Goal: Complete application form: Complete application form

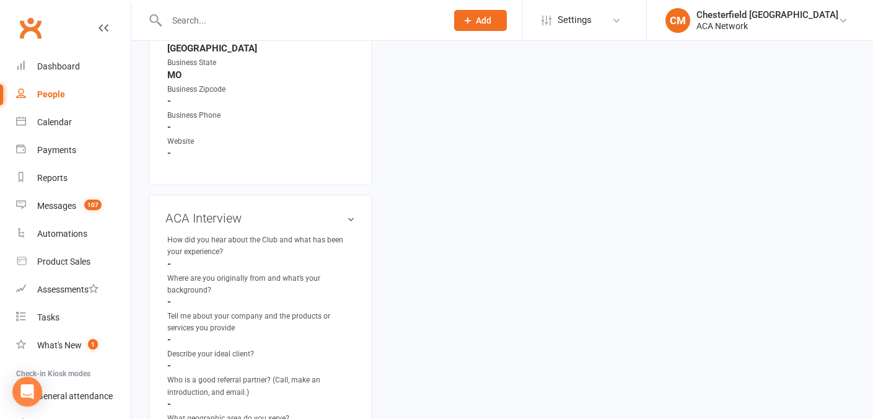
scroll to position [1200, 0]
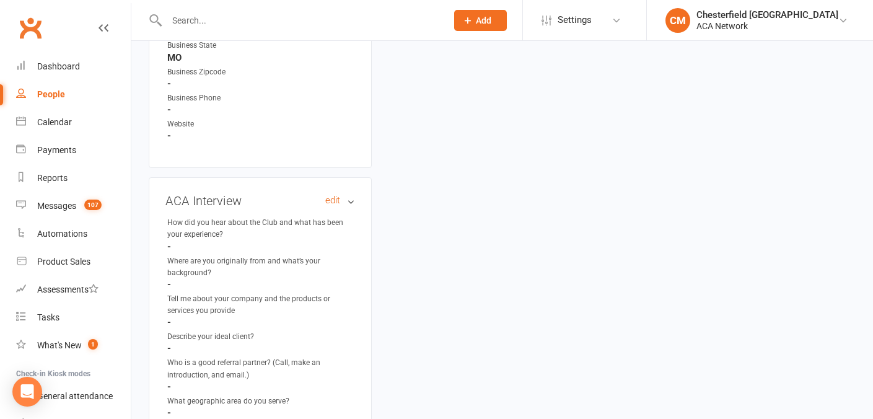
click at [349, 194] on h3 "ACA Interview edit" at bounding box center [259, 201] width 189 height 14
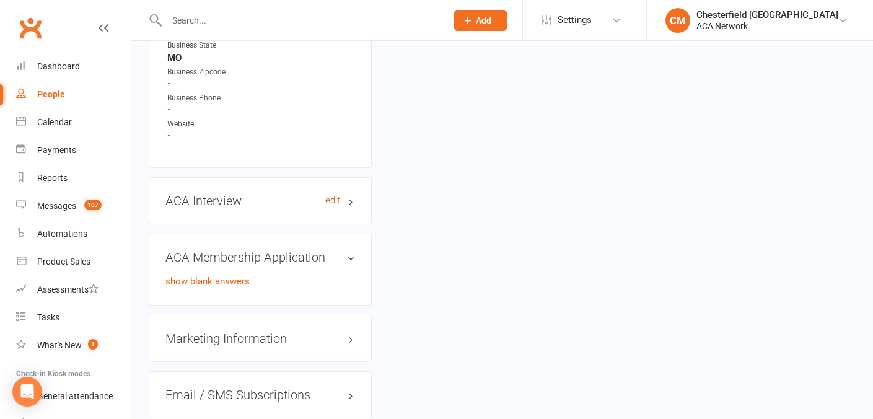
click at [333, 195] on link "edit" at bounding box center [332, 200] width 15 height 11
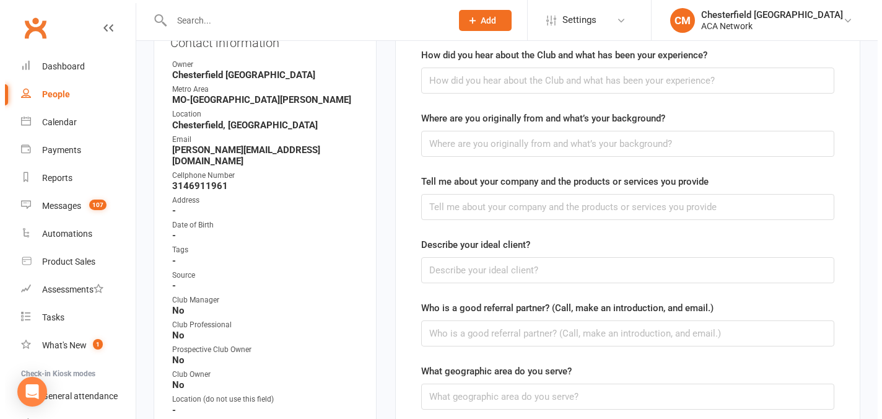
scroll to position [155, 0]
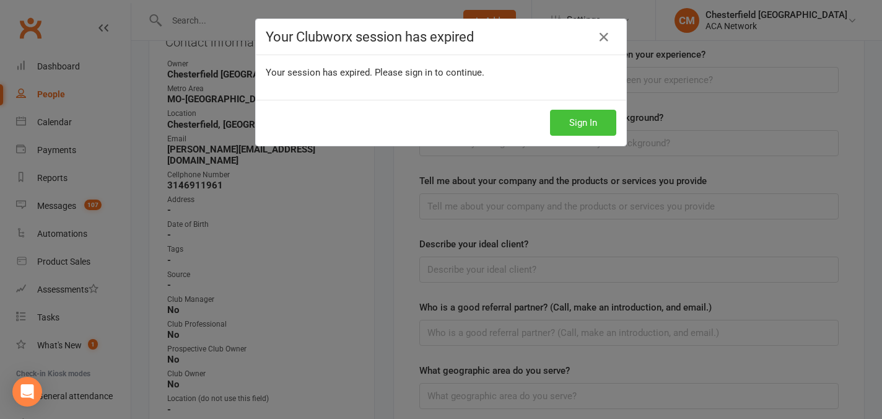
click at [594, 132] on button "Sign In" at bounding box center [583, 123] width 66 height 26
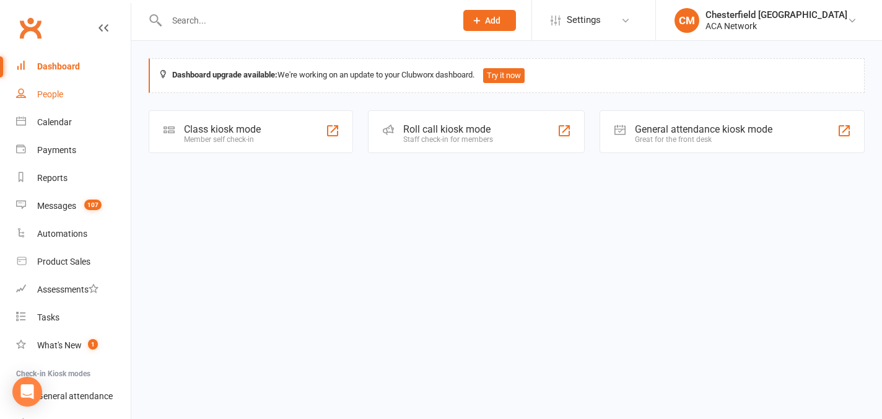
click at [54, 98] on div "People" at bounding box center [50, 94] width 26 height 10
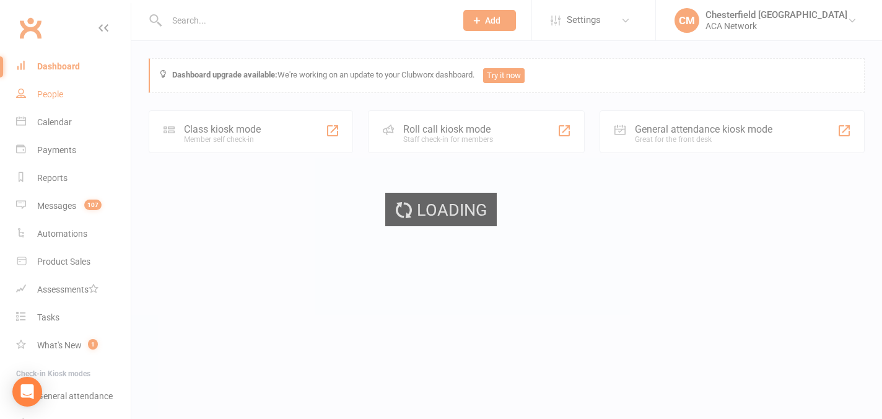
select select "100"
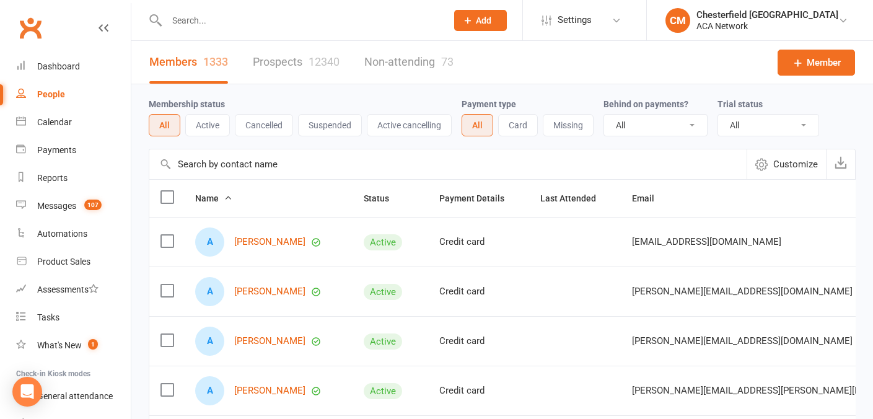
click at [298, 18] on input "text" at bounding box center [300, 20] width 275 height 17
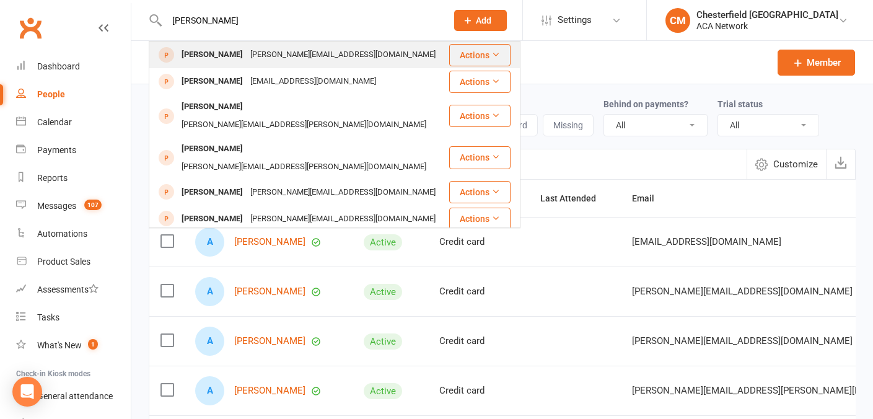
type input "[PERSON_NAME]"
click at [324, 51] on div "[PERSON_NAME][EMAIL_ADDRESS][DOMAIN_NAME]" at bounding box center [342, 55] width 193 height 18
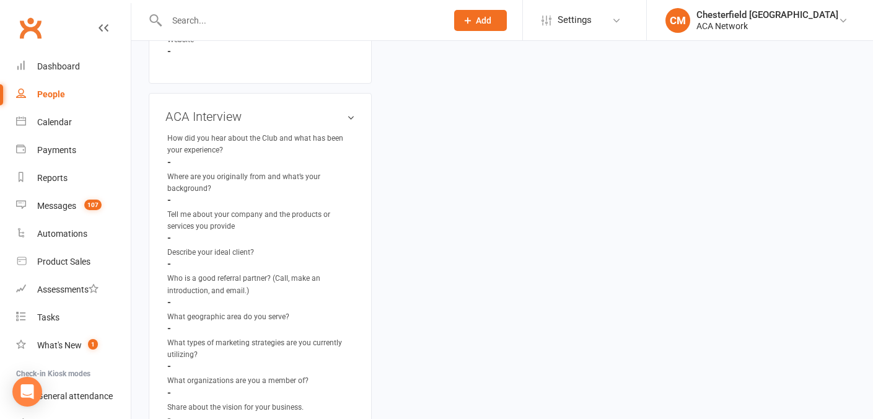
scroll to position [1272, 0]
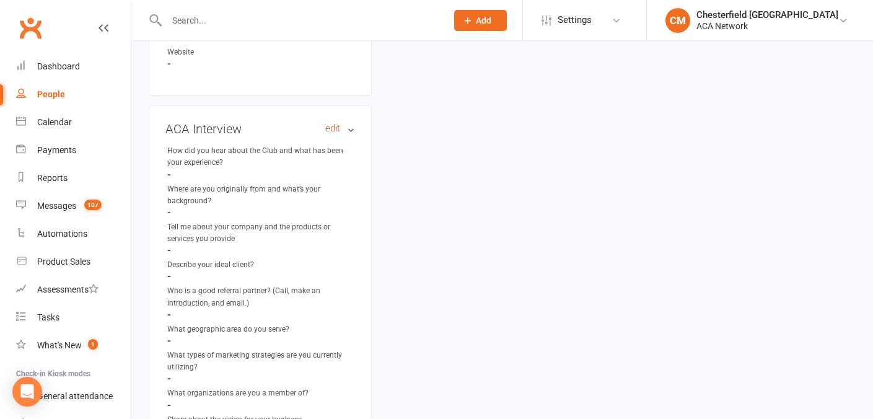
click at [338, 123] on link "edit" at bounding box center [332, 128] width 15 height 11
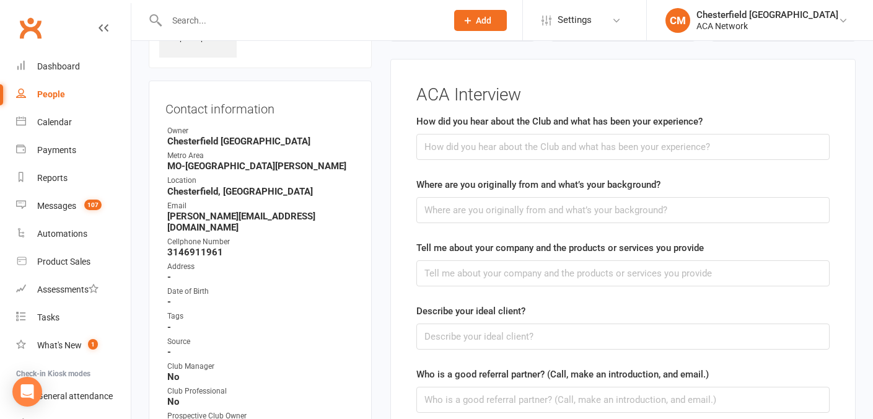
scroll to position [85, 0]
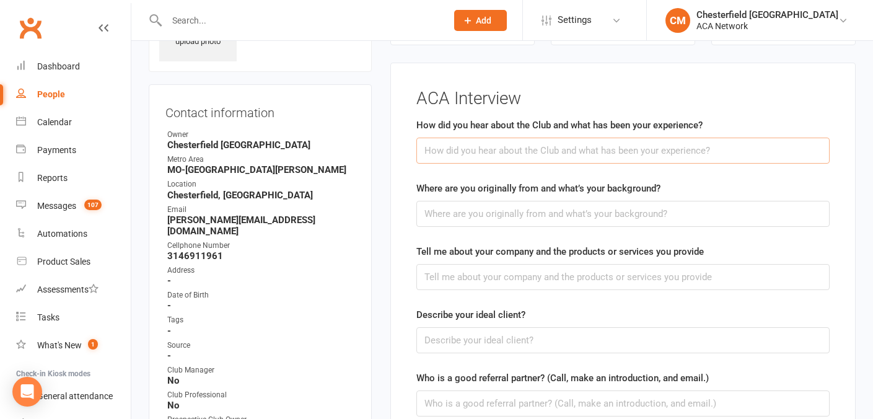
click at [498, 155] on input "text" at bounding box center [622, 150] width 413 height 26
type input "R"
type input "Heard from [PERSON_NAME], experience so far has been great."
click at [516, 215] on input "text" at bounding box center [622, 214] width 413 height 26
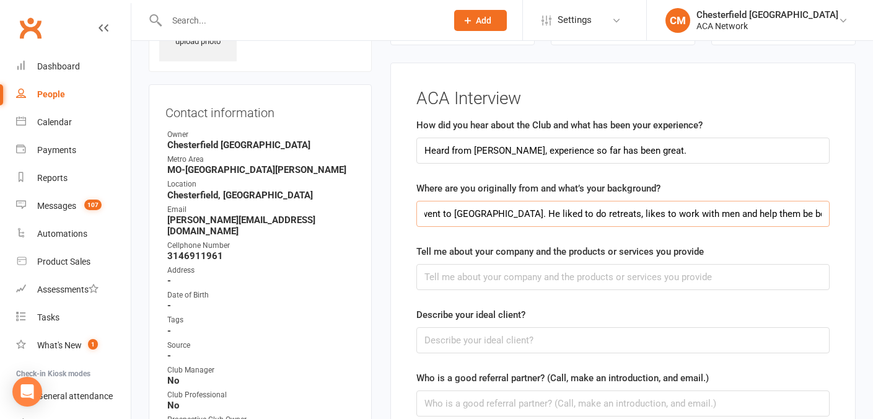
scroll to position [0, 290]
click at [743, 209] on input "Grew up in [GEOGRAPHIC_DATA], came here with his wife when she went to [GEOGRAP…" at bounding box center [622, 214] width 413 height 26
click at [816, 209] on input "Grew up in [GEOGRAPHIC_DATA], came here with his wife when she went to [GEOGRAP…" at bounding box center [622, 214] width 413 height 26
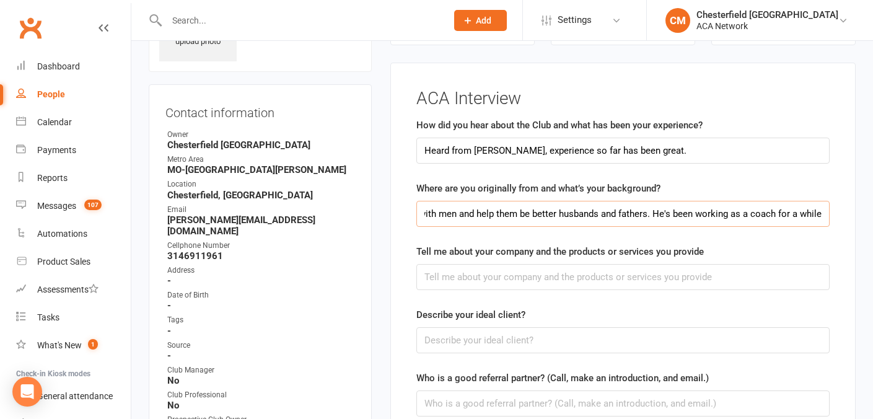
type input "Grew up in [GEOGRAPHIC_DATA], came here with his wife when she went to [GEOGRAP…"
click at [586, 287] on input "text" at bounding box center [622, 277] width 413 height 26
type input "M"
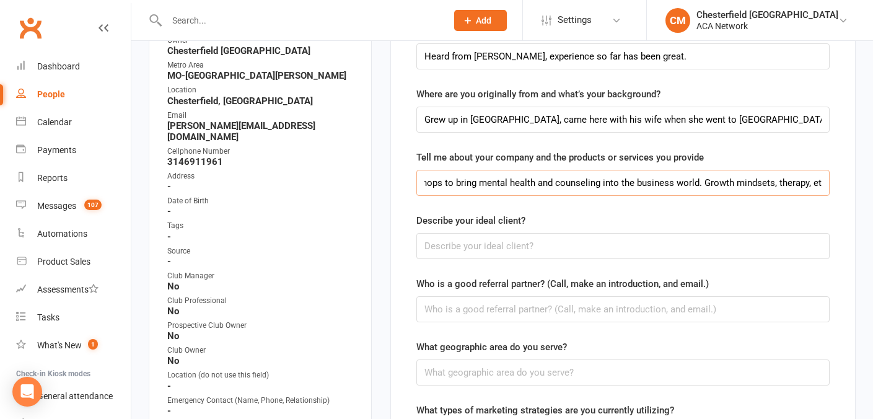
scroll to position [181, 0]
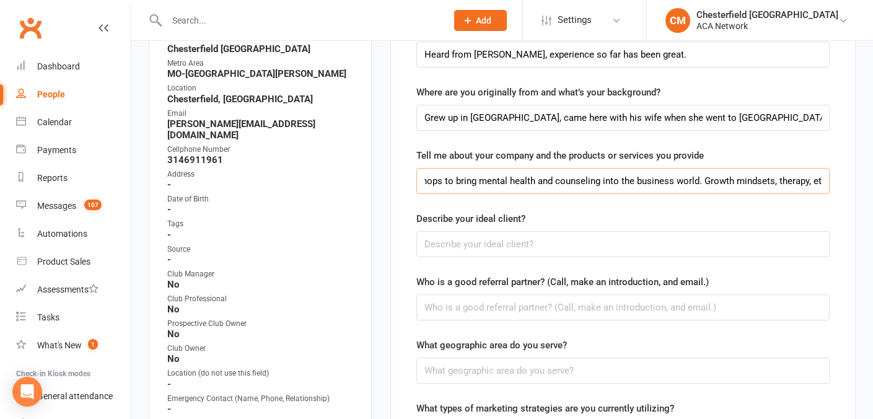
type input "Coaching and leadership mentoring. It's a form of consulting. He works with cli…"
click at [479, 246] on input "text" at bounding box center [622, 244] width 413 height 26
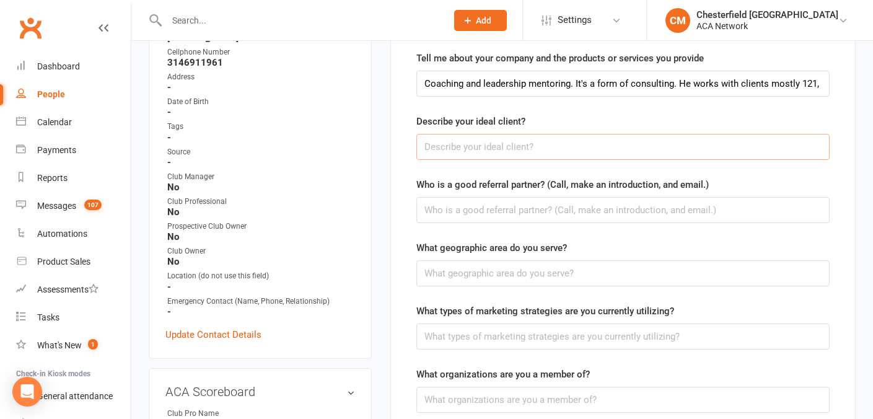
scroll to position [301, 0]
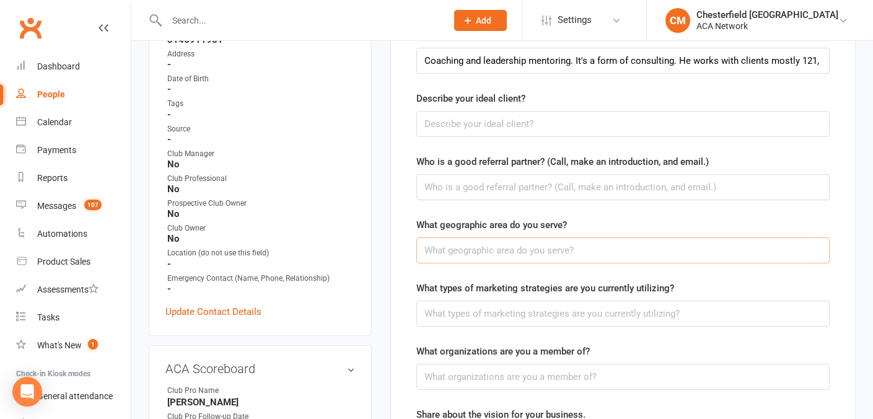
click at [478, 246] on input "text" at bounding box center [622, 250] width 413 height 26
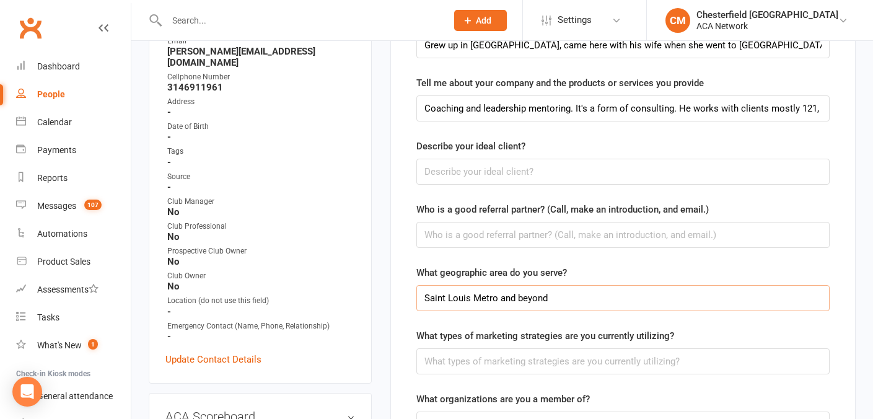
scroll to position [250, 0]
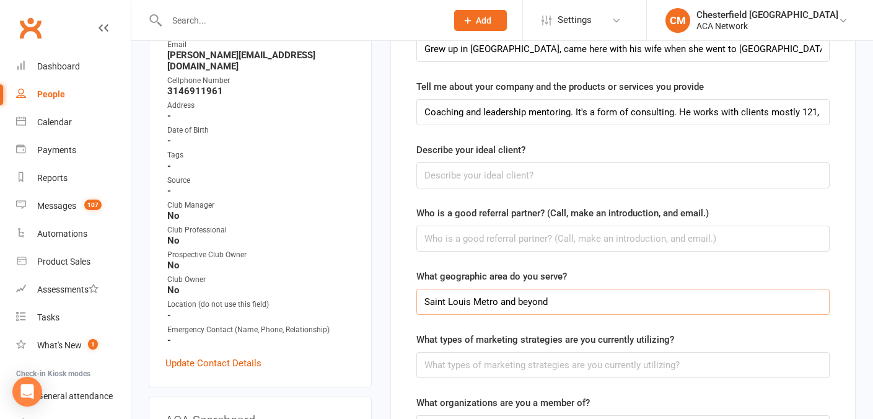
type input "Saint Louis Metro and beyond"
click at [773, 114] on input "Coaching and leadership mentoring. It's a form of consulting. He works with cli…" at bounding box center [622, 112] width 413 height 26
type input "Coaching and leadership mentoring. It's a form of consulting. He works with cli…"
click at [501, 180] on input "text" at bounding box center [622, 175] width 413 height 26
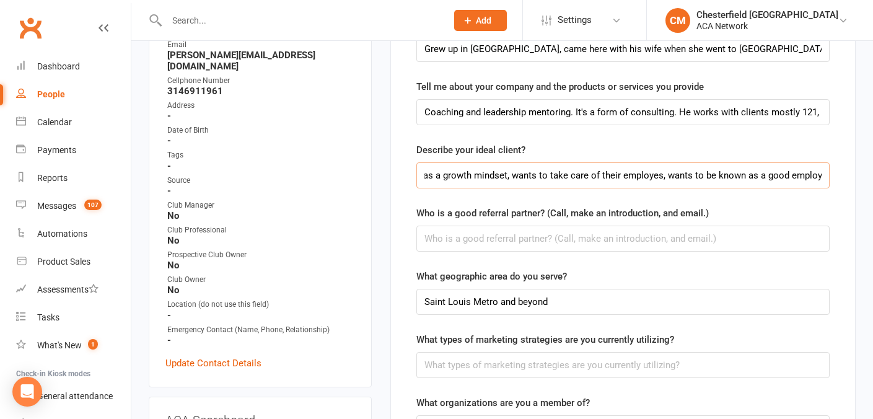
scroll to position [0, 528]
type input "Someone who wants my services, not forced to me, a bit compassionate and spirit…"
click at [461, 246] on input "text" at bounding box center [622, 238] width 413 height 26
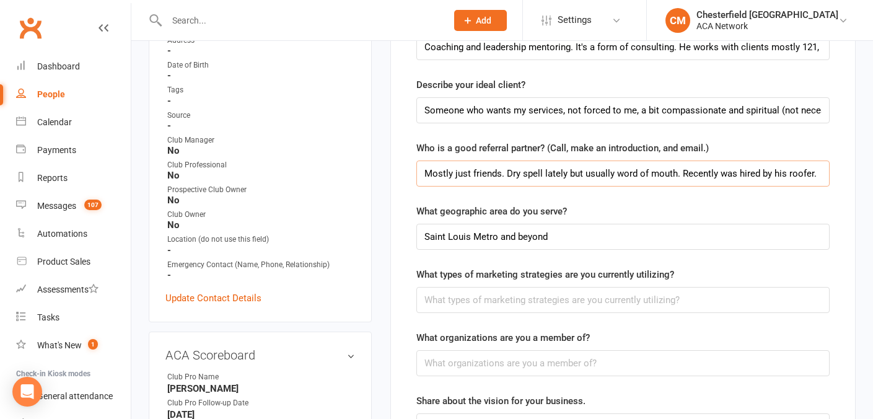
scroll to position [322, 0]
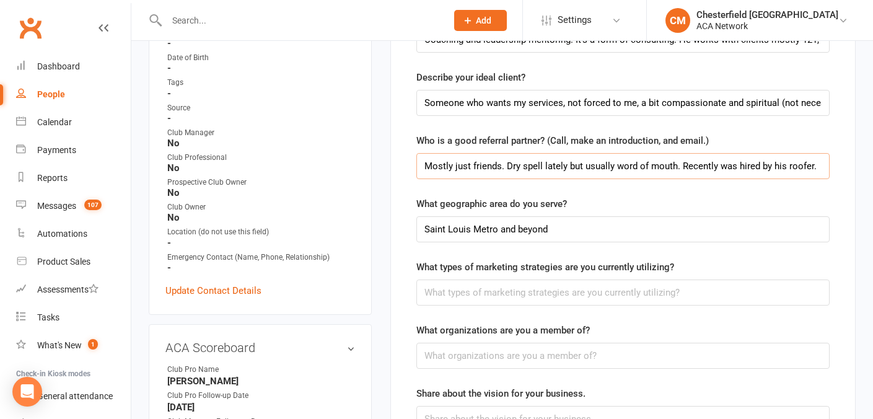
type input "Mostly just friends. Dry spell lately but usually word of mouth. Recently was h…"
click at [514, 288] on input "text" at bounding box center [622, 292] width 413 height 26
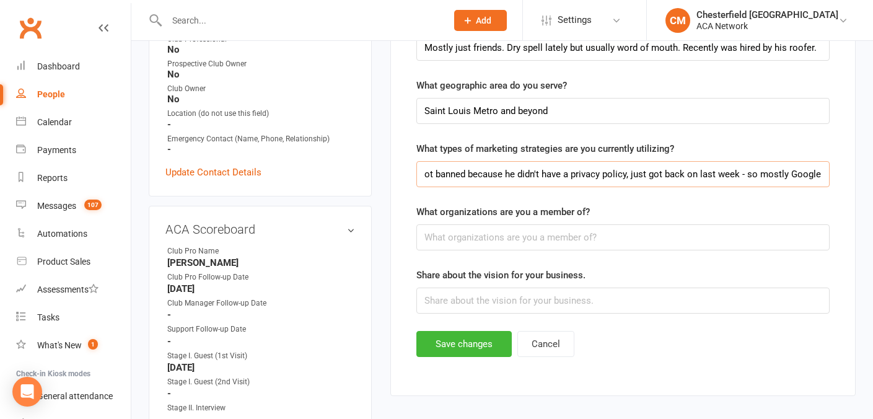
scroll to position [444, 0]
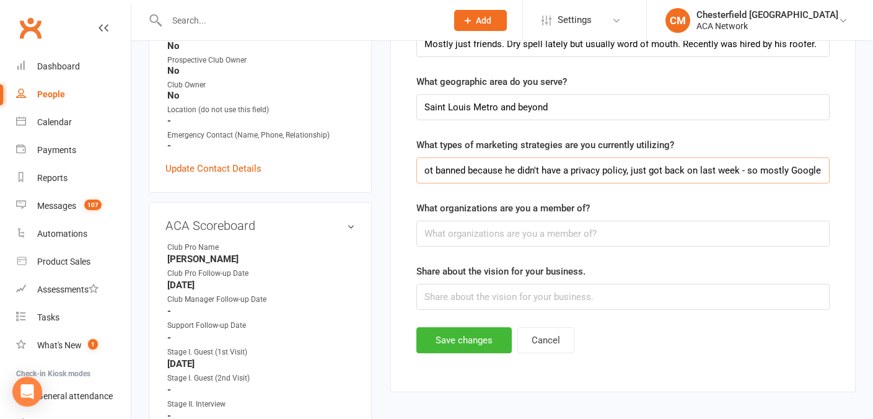
type input "Has google, was getting call traffic through ads, but his GBP got banned becaus…"
click at [477, 227] on input "text" at bounding box center [622, 233] width 413 height 26
type input "No."
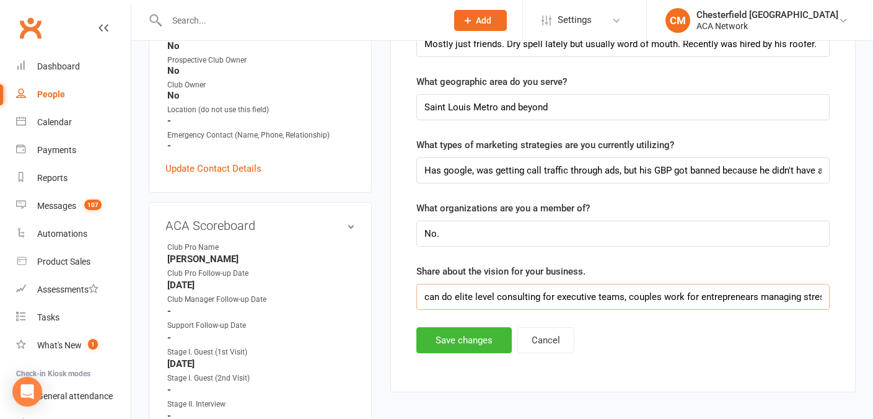
scroll to position [0, 632]
click at [725, 298] on input "Grand vision? Finishing his masters degree so right now he's dialed back a bit …" at bounding box center [622, 297] width 413 height 26
click at [819, 298] on input "Grand vision? Finishing his masters degree so right now he's dialed back a bit …" at bounding box center [622, 297] width 413 height 26
type input "Grand vision? Finishing his masters degree so right now he's dialed back a bit …"
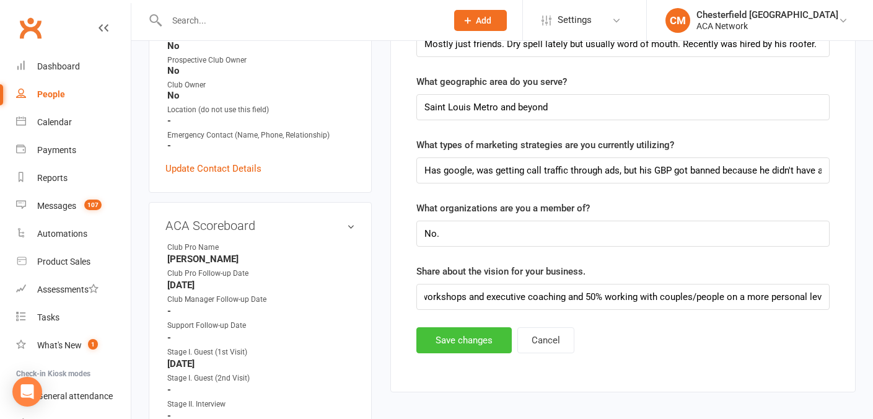
click at [460, 336] on button "Save changes" at bounding box center [463, 340] width 95 height 26
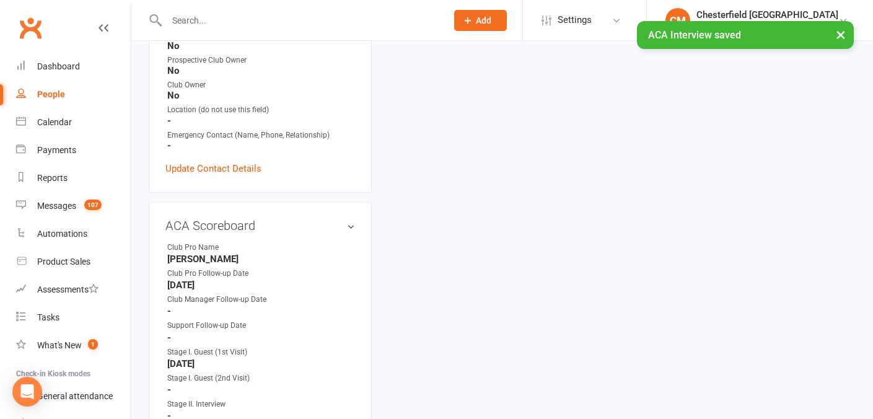
click at [843, 35] on button "×" at bounding box center [840, 34] width 22 height 27
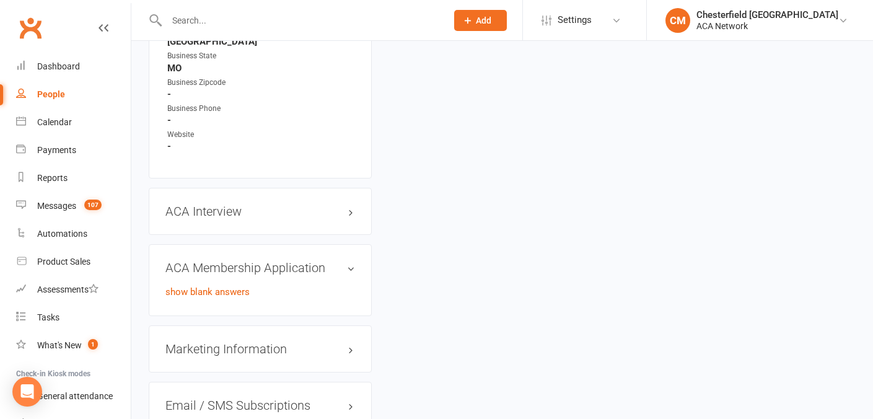
scroll to position [1194, 0]
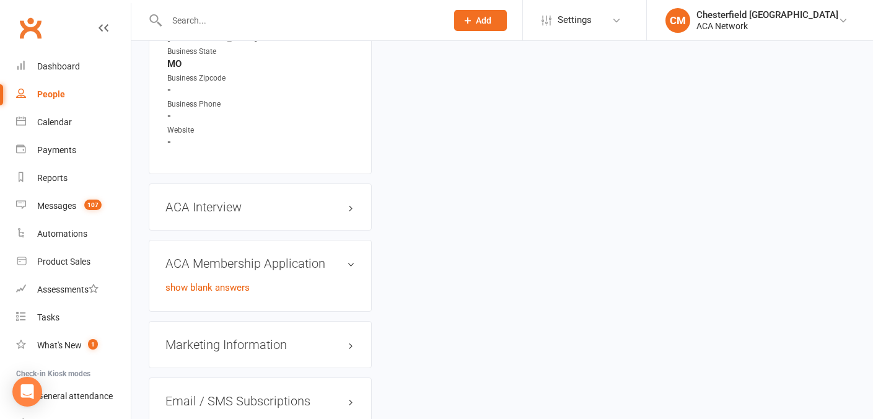
click at [354, 249] on div "ACA Membership Application edit show blank answers" at bounding box center [260, 276] width 223 height 72
click at [352, 256] on h3 "ACA Membership Application edit" at bounding box center [259, 263] width 189 height 14
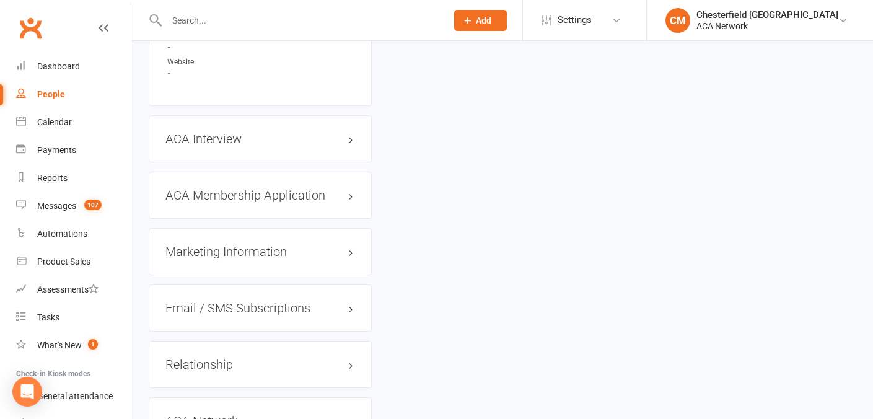
scroll to position [1264, 0]
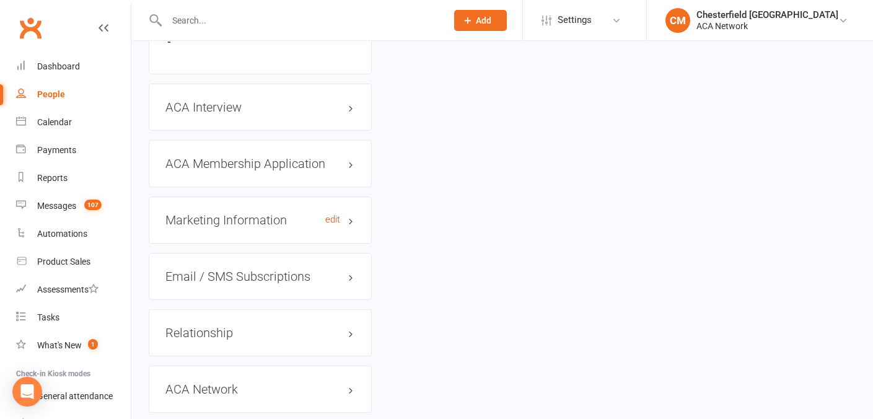
click at [334, 214] on link "edit" at bounding box center [332, 219] width 15 height 11
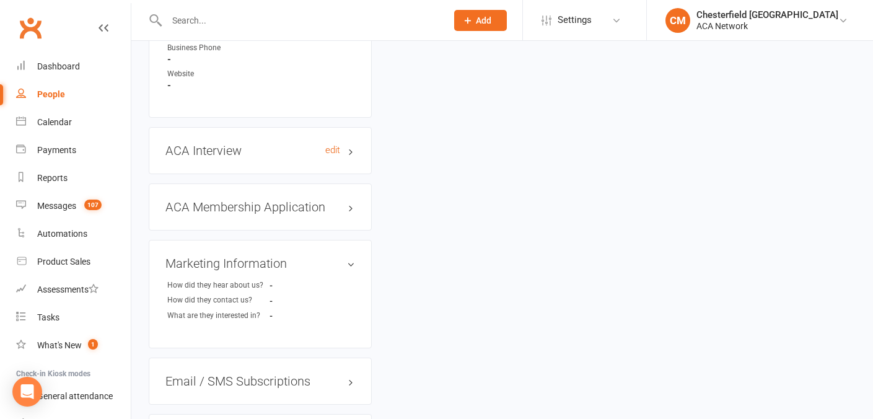
scroll to position [1252, 0]
click at [344, 198] on h3 "ACA Membership Application edit" at bounding box center [259, 205] width 189 height 14
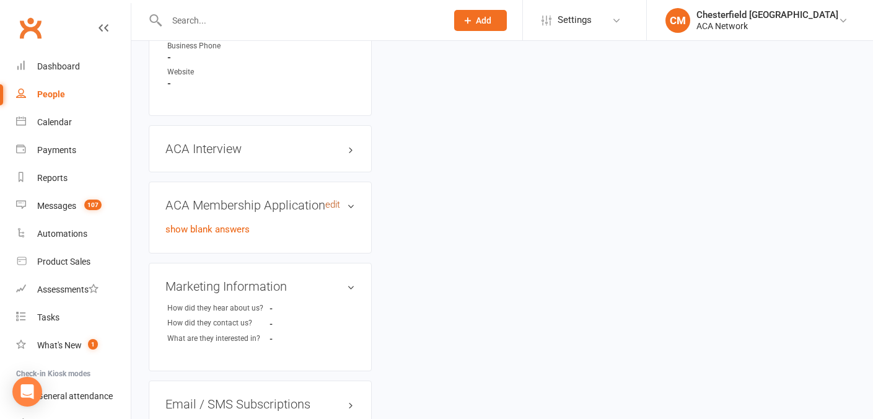
click at [330, 199] on link "edit" at bounding box center [332, 204] width 15 height 11
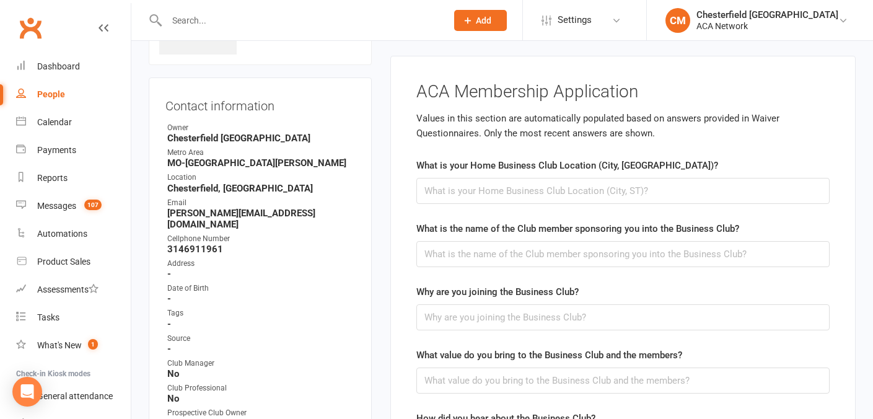
scroll to position [85, 0]
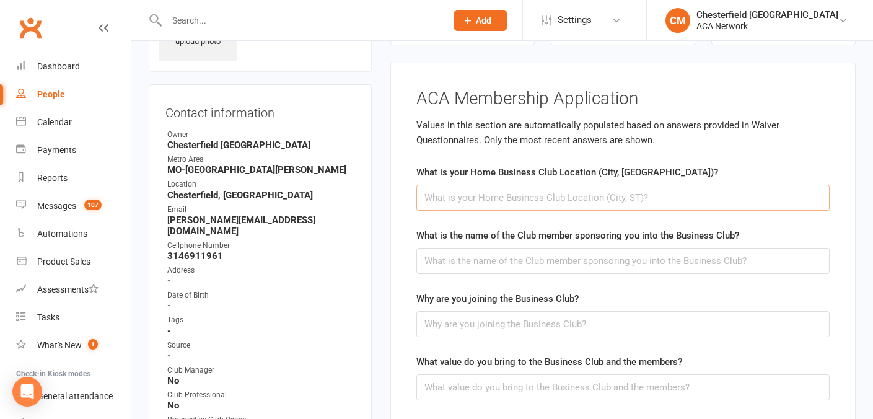
click at [542, 191] on input "text" at bounding box center [622, 198] width 413 height 26
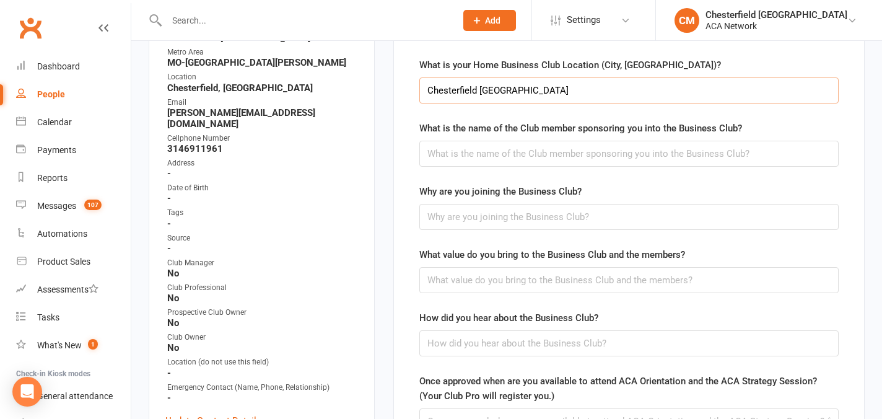
scroll to position [194, 0]
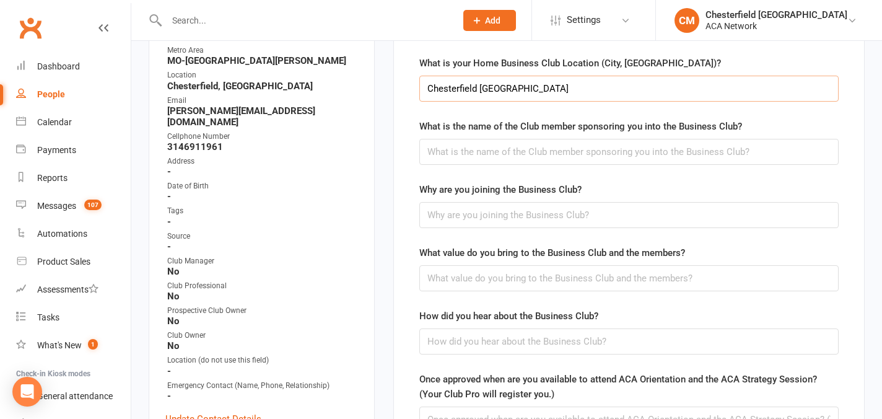
type input "Chesterfield [GEOGRAPHIC_DATA]"
click at [492, 154] on input "text" at bounding box center [628, 152] width 419 height 26
type input "[PERSON_NAME]"
click at [471, 230] on form "What is your Home Business Club Location (City, [GEOGRAPHIC_DATA])? Chesterfiel…" at bounding box center [628, 276] width 419 height 440
click at [472, 220] on input "text" at bounding box center [628, 215] width 419 height 26
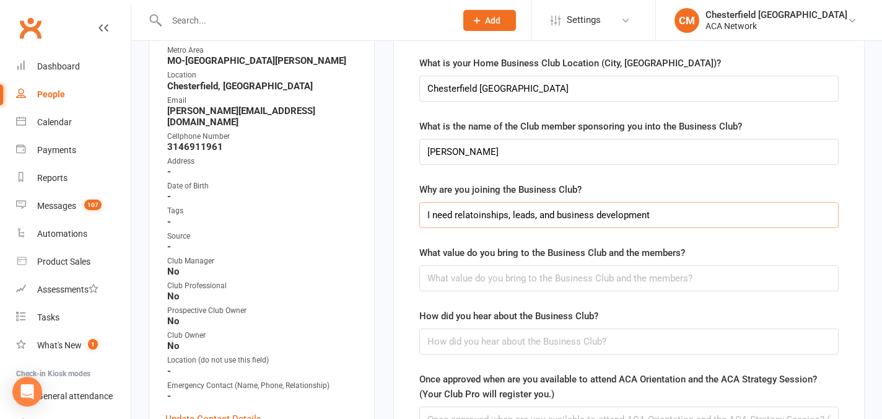
click at [484, 222] on input "I need relatoinships, leads, and business development" at bounding box center [628, 215] width 419 height 26
click at [687, 220] on input "I need relationships, leads, and business development" at bounding box center [628, 215] width 419 height 26
type input "I need relationships, leads, and business development opportunities that are me…"
click at [602, 278] on input "text" at bounding box center [628, 278] width 419 height 26
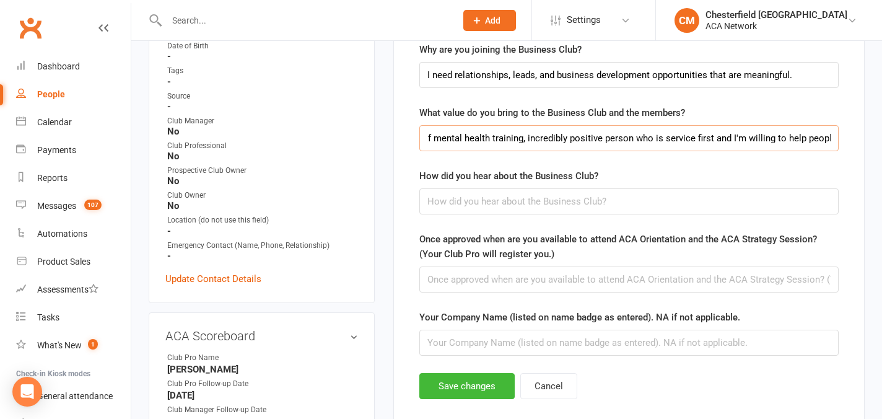
scroll to position [0, 172]
type input "I've been in business for six years, lots of mental health training, incredibly…"
click at [497, 208] on input "text" at bounding box center [628, 201] width 419 height 26
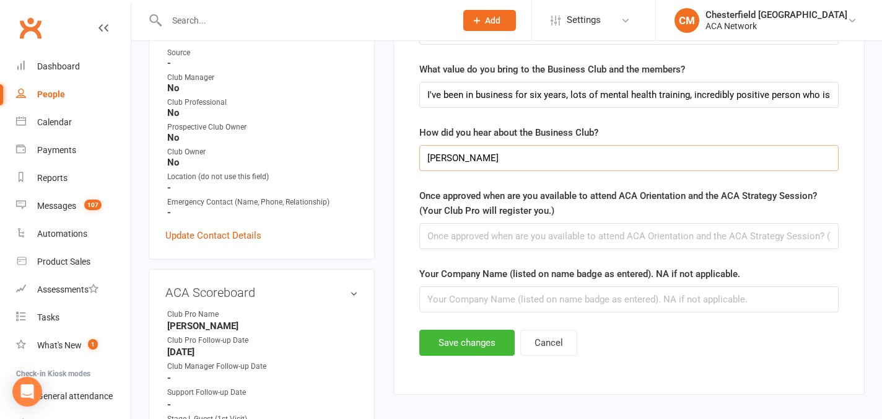
scroll to position [376, 0]
type input "[PERSON_NAME]"
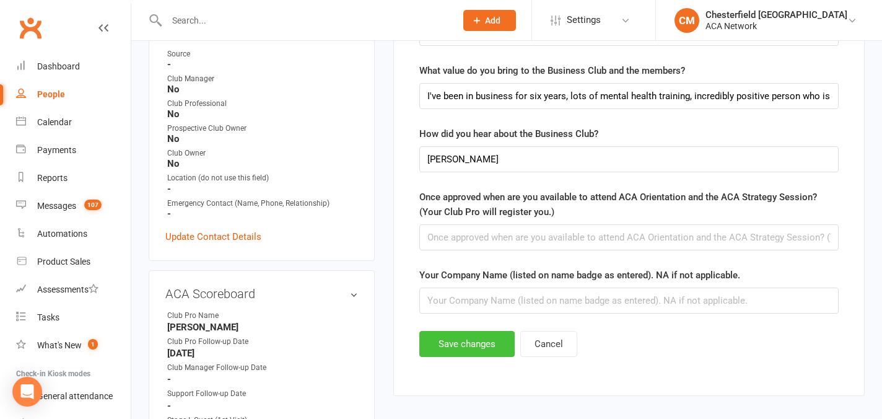
click at [478, 344] on button "Save changes" at bounding box center [466, 344] width 95 height 26
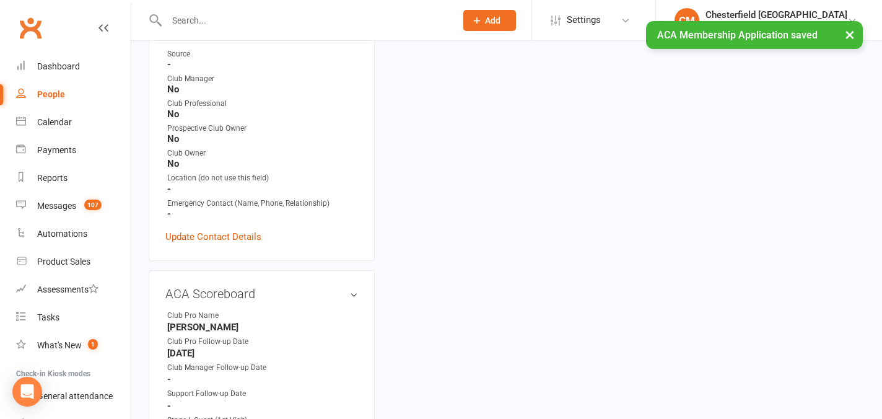
click at [853, 32] on button "×" at bounding box center [850, 34] width 22 height 27
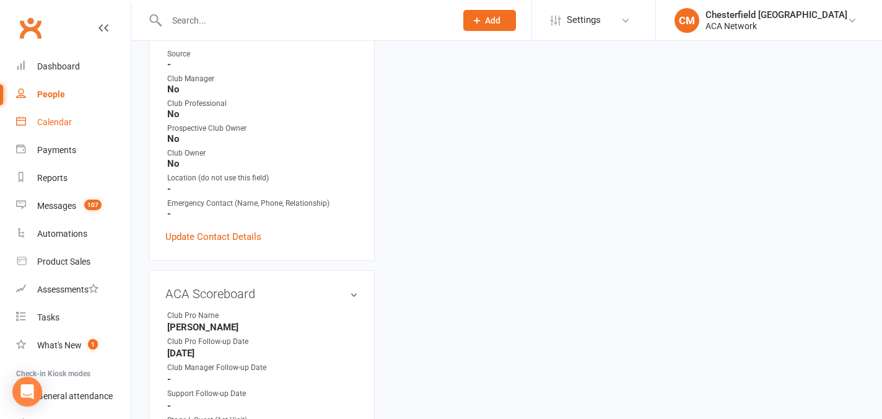
click at [66, 120] on div "Calendar" at bounding box center [54, 122] width 35 height 10
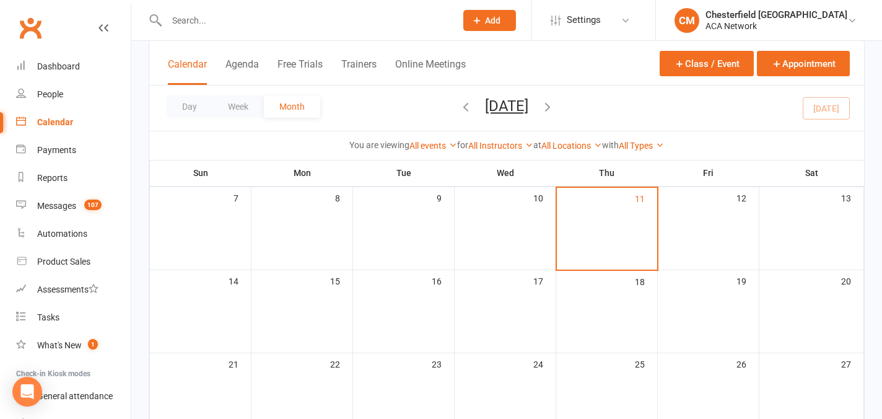
scroll to position [162, 0]
click at [61, 105] on link "People" at bounding box center [73, 95] width 115 height 28
select select "100"
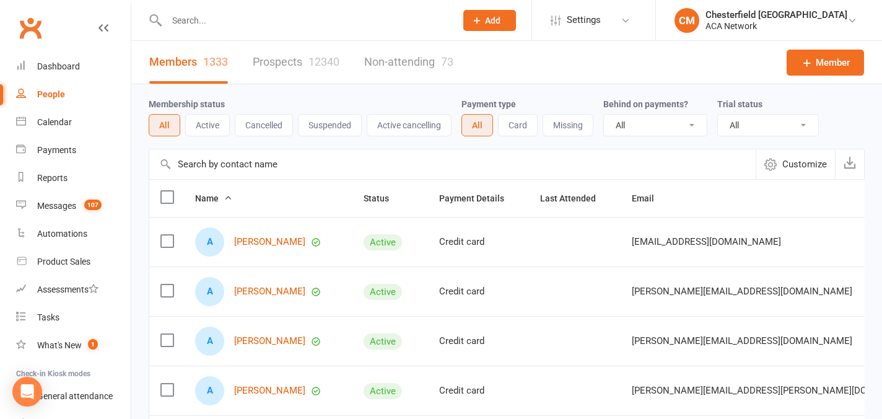
click at [299, 25] on input "text" at bounding box center [305, 20] width 284 height 17
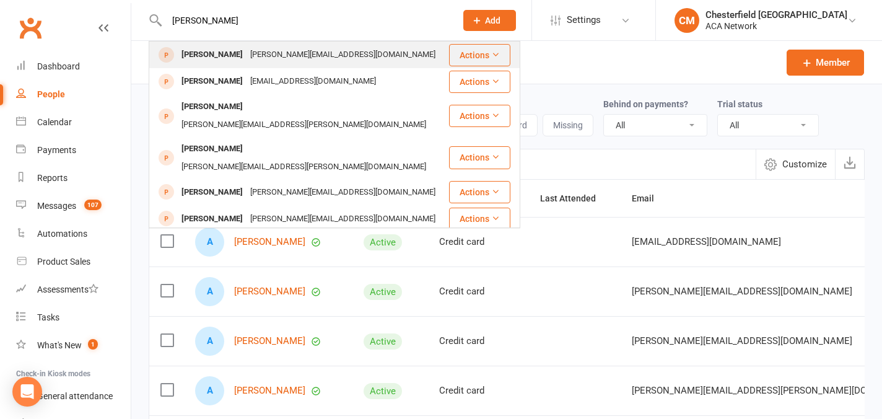
type input "[PERSON_NAME]"
click at [272, 52] on div "[PERSON_NAME][EMAIL_ADDRESS][DOMAIN_NAME]" at bounding box center [342, 55] width 193 height 18
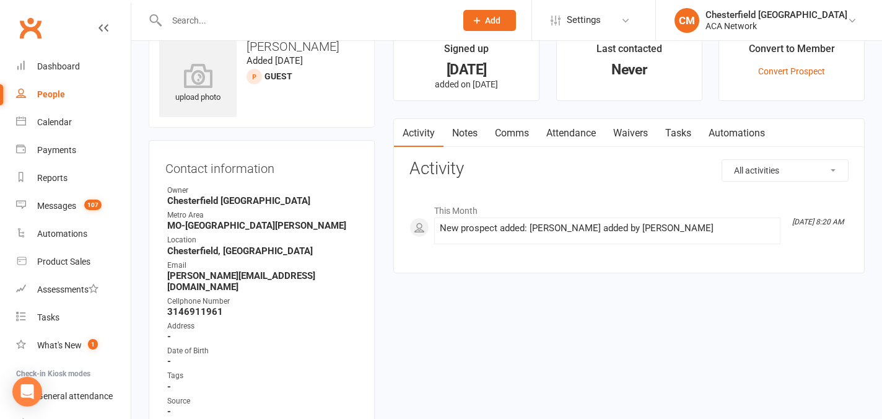
scroll to position [30, 0]
click at [326, 195] on strong "Chesterfield [GEOGRAPHIC_DATA]" at bounding box center [262, 199] width 191 height 11
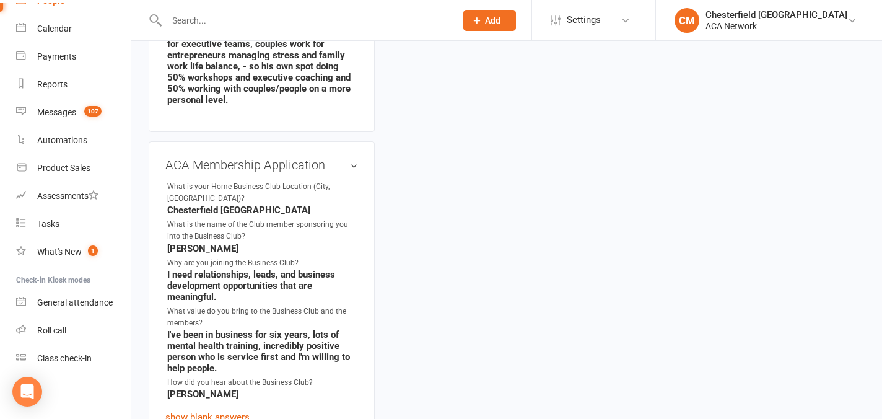
scroll to position [1985, 0]
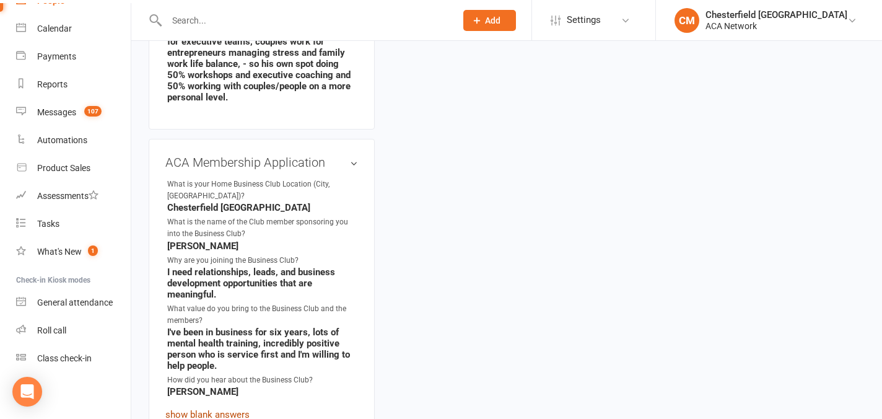
click at [238, 409] on link "show blank answers" at bounding box center [207, 414] width 84 height 11
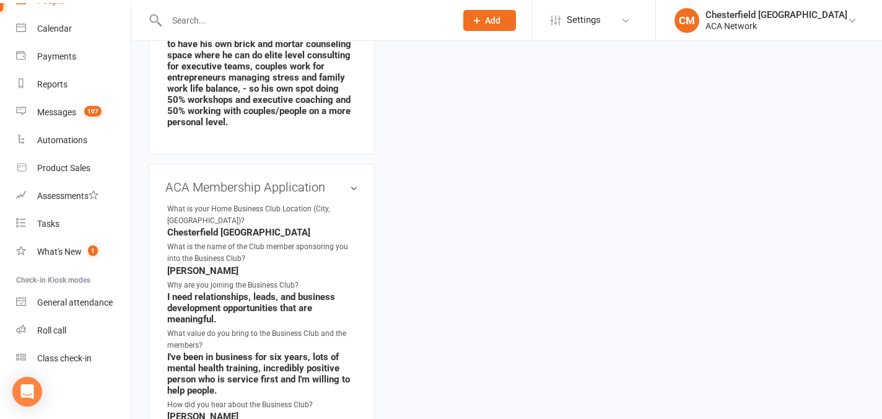
scroll to position [1947, 0]
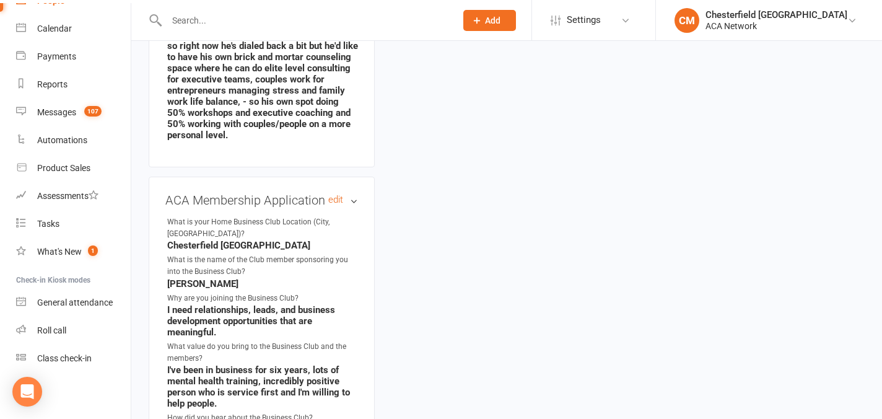
click at [355, 193] on h3 "ACA Membership Application edit" at bounding box center [261, 200] width 193 height 14
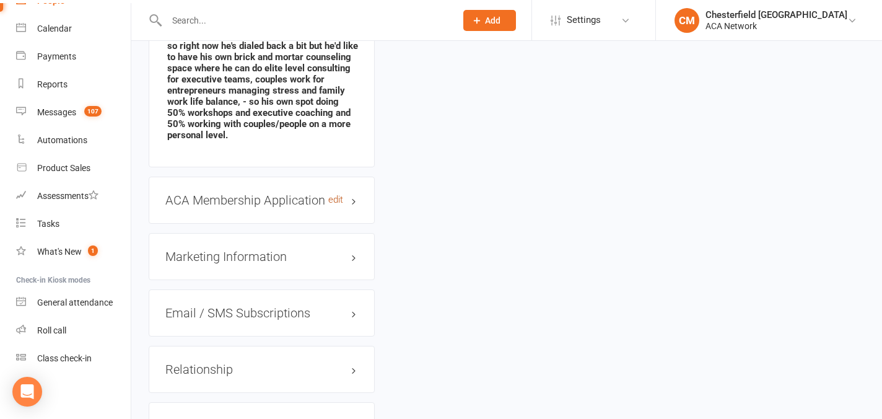
click at [338, 194] on link "edit" at bounding box center [335, 199] width 15 height 11
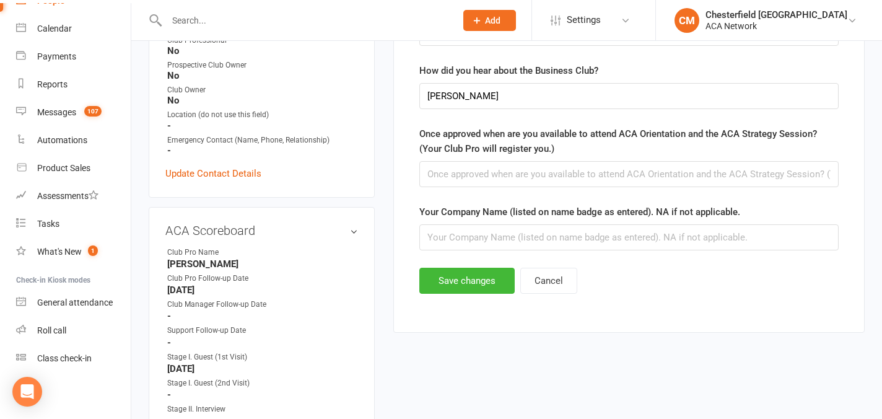
scroll to position [438, 0]
click at [482, 178] on input "text" at bounding box center [628, 175] width 419 height 26
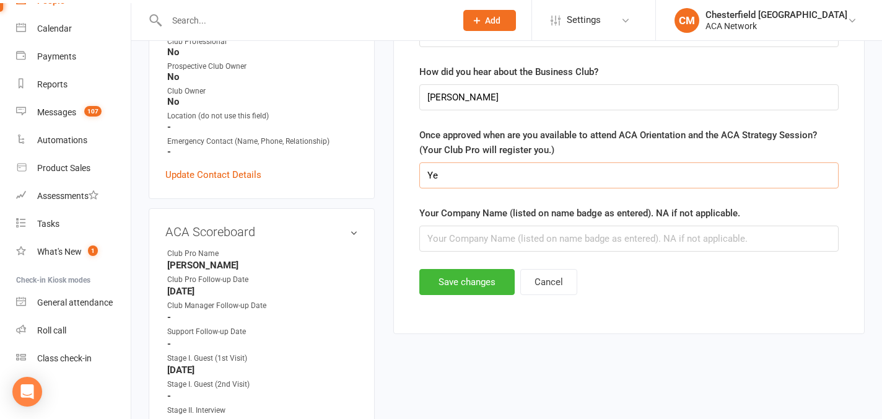
type input "Y"
type input "Available on [DATE] for orientation."
click at [510, 245] on input "text" at bounding box center [628, 238] width 419 height 26
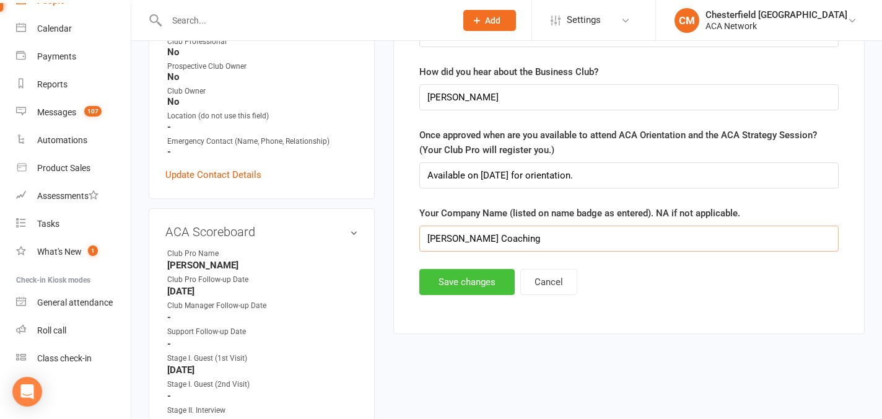
type input "[PERSON_NAME] Coaching"
click at [457, 278] on button "Save changes" at bounding box center [466, 282] width 95 height 26
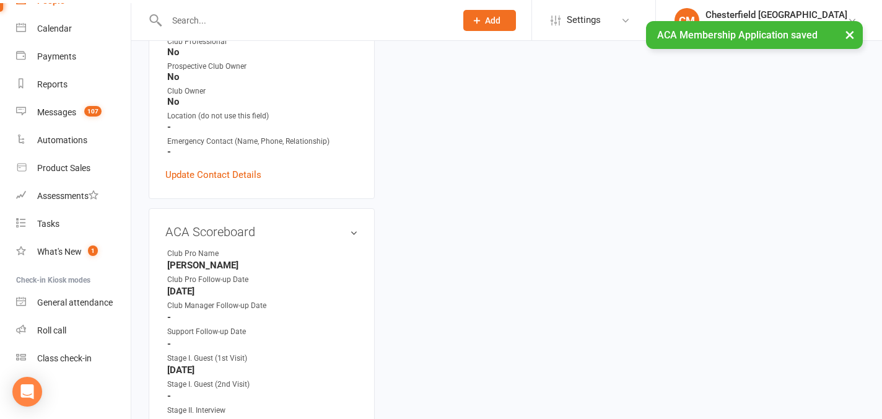
click at [850, 36] on button "×" at bounding box center [850, 34] width 22 height 27
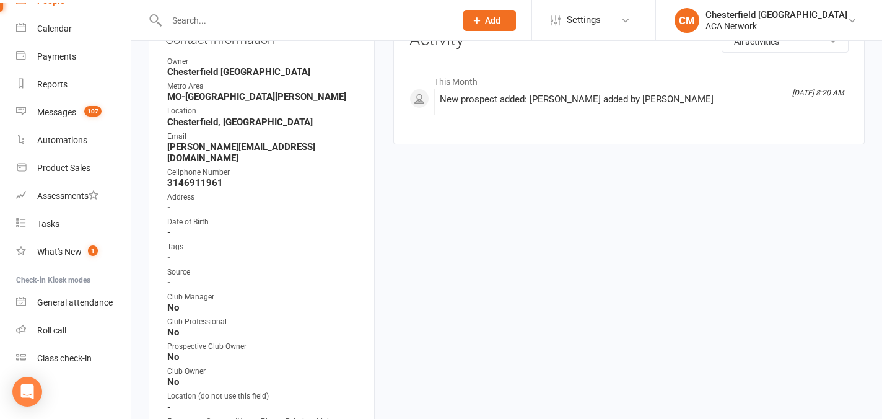
scroll to position [0, 0]
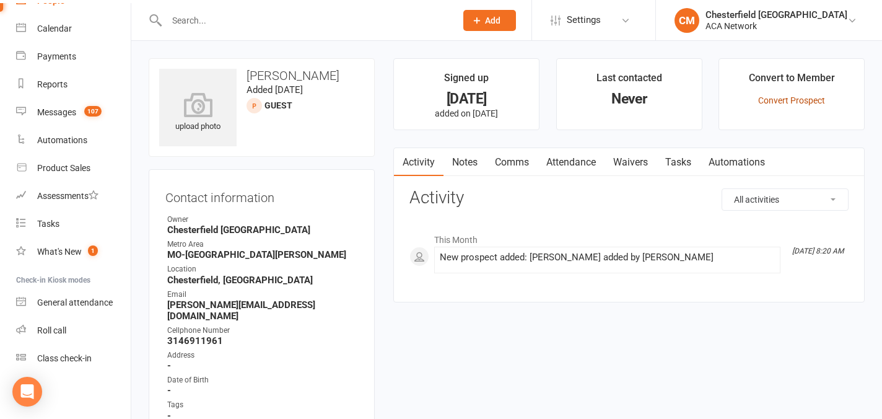
click at [774, 98] on link "Convert Prospect" at bounding box center [791, 100] width 67 height 10
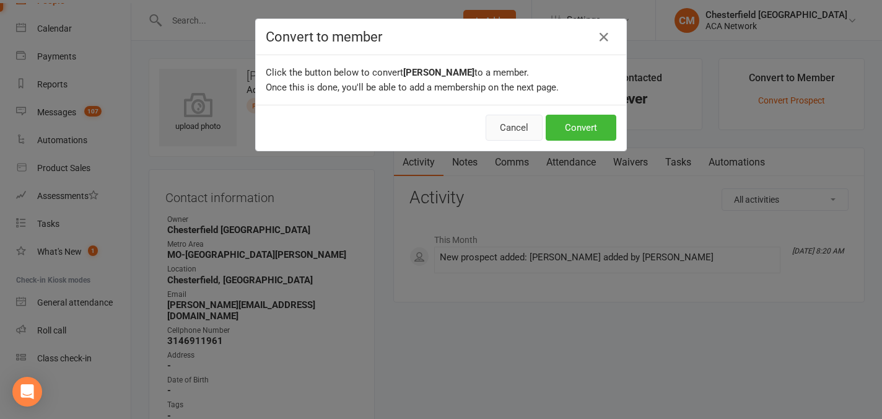
click at [512, 127] on button "Cancel" at bounding box center [514, 128] width 57 height 26
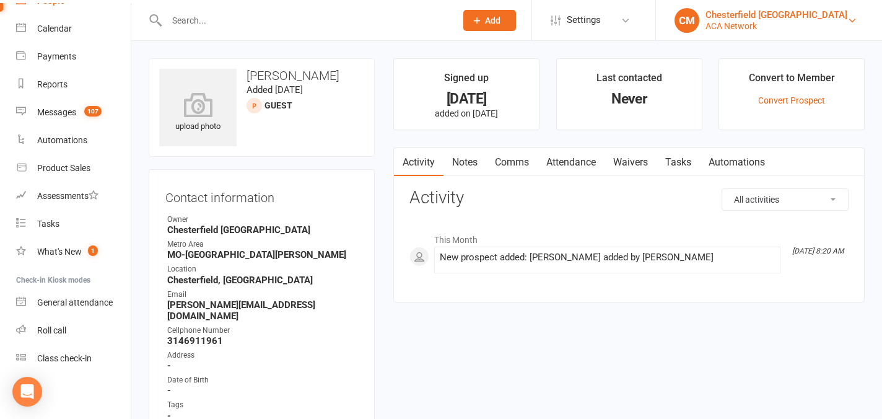
click at [769, 28] on div "ACA Network" at bounding box center [776, 25] width 142 height 11
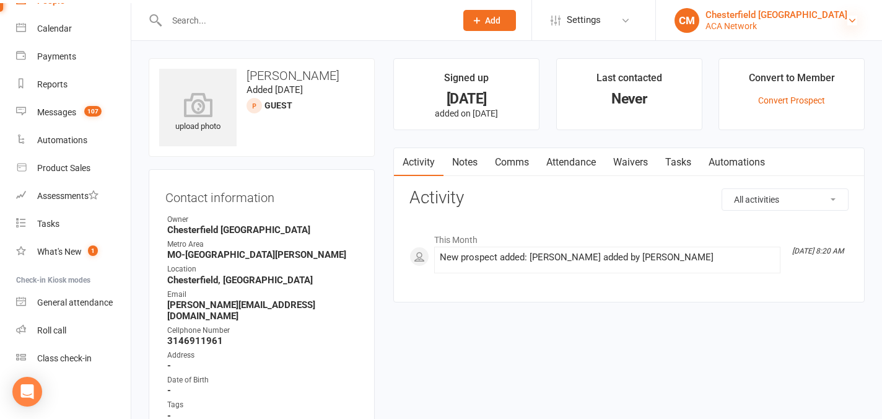
click at [849, 20] on icon at bounding box center [852, 20] width 10 height 10
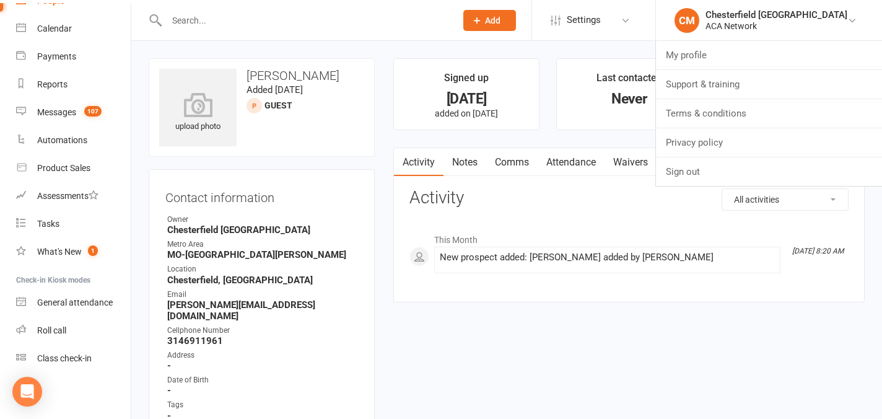
click at [440, 11] on div at bounding box center [298, 20] width 298 height 40
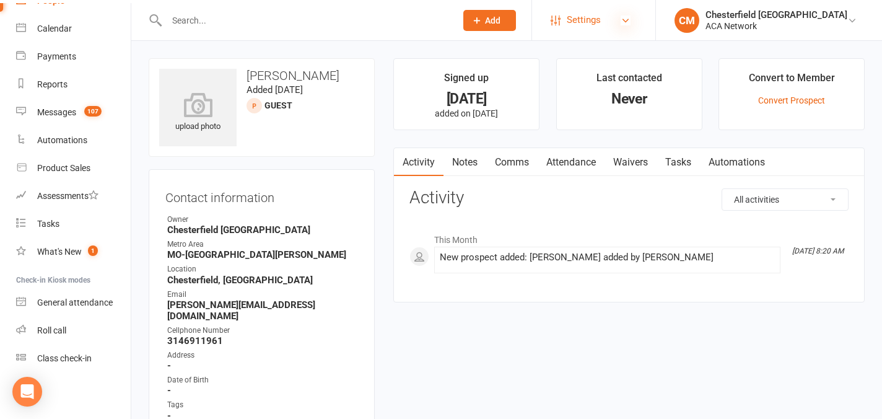
click at [630, 22] on icon at bounding box center [626, 20] width 10 height 10
click at [375, 12] on input "text" at bounding box center [305, 20] width 284 height 17
click at [627, 169] on link "Waivers" at bounding box center [630, 162] width 52 height 28
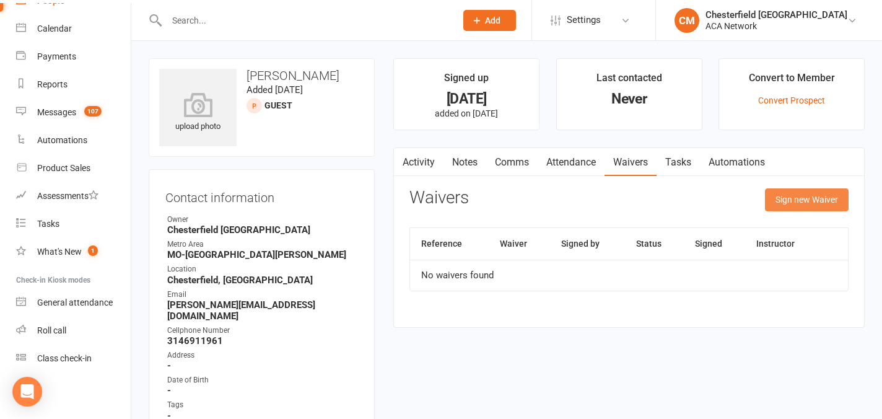
click at [780, 203] on button "Sign new Waiver" at bounding box center [807, 199] width 84 height 22
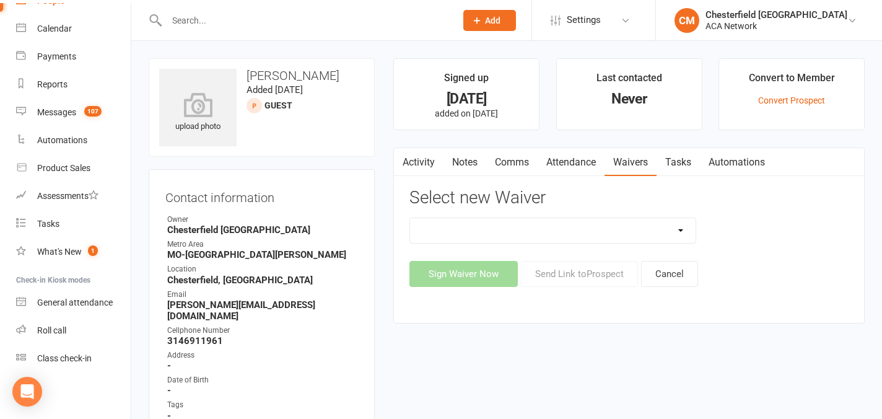
click at [682, 227] on select "ACA Business Club Membership Application ACA Membership Payment Update Form" at bounding box center [552, 230] width 285 height 25
select select "10818"
click at [410, 218] on select "ACA Business Club Membership Application ACA Membership Payment Update Form" at bounding box center [552, 230] width 285 height 25
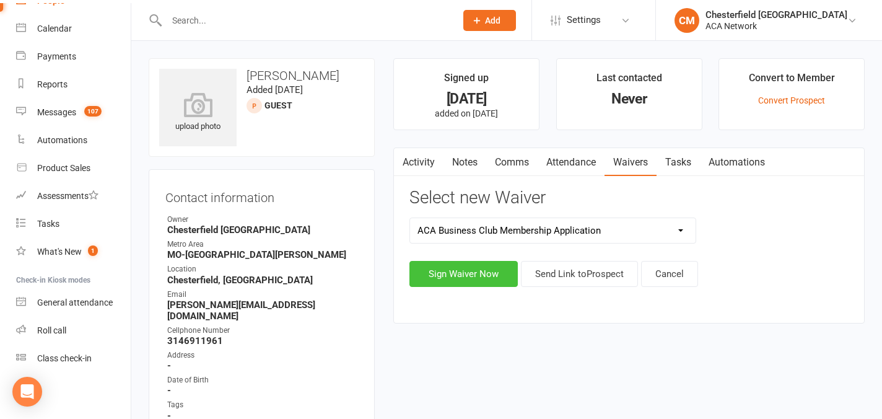
click at [476, 272] on button "Sign Waiver Now" at bounding box center [463, 274] width 108 height 26
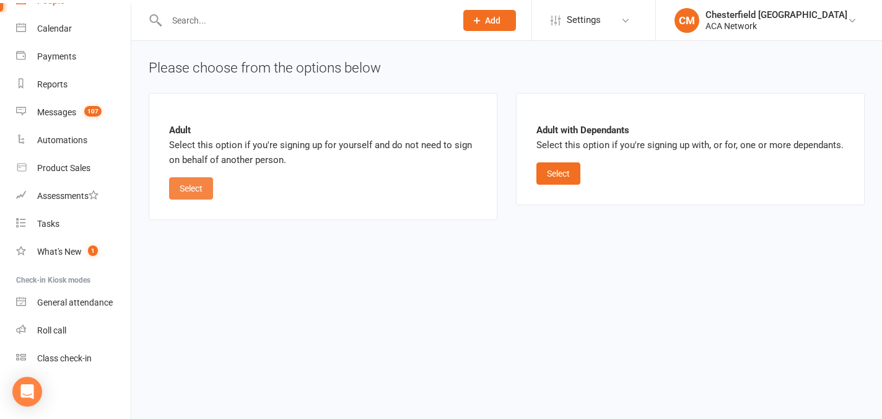
click at [185, 177] on button "Select" at bounding box center [191, 188] width 44 height 22
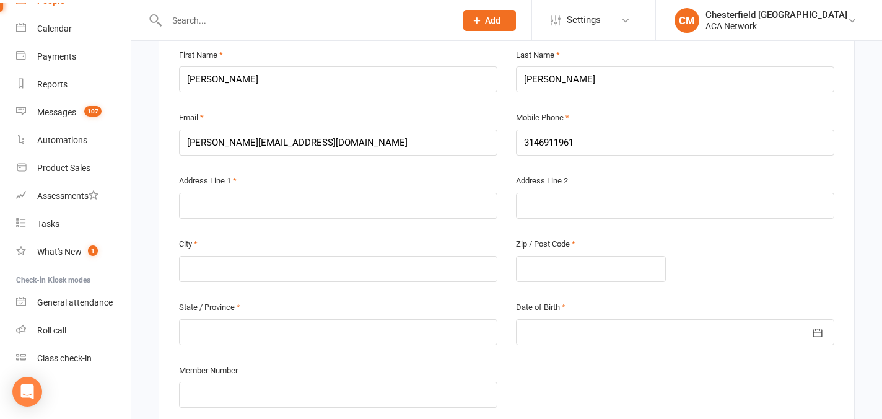
scroll to position [297, 0]
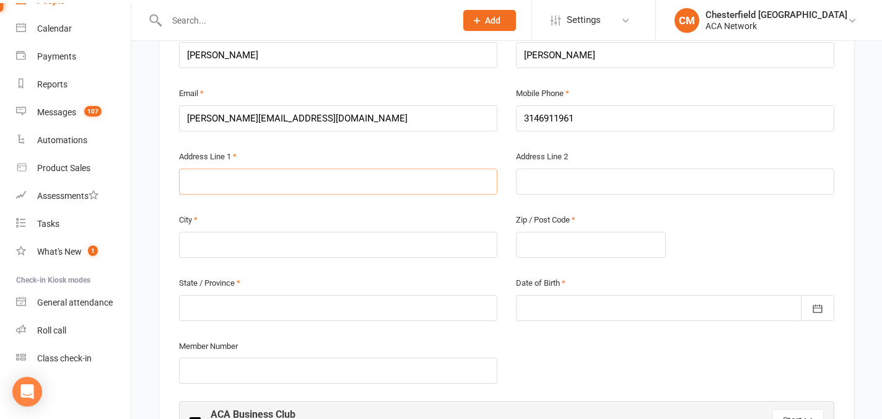
click at [340, 187] on input "text" at bounding box center [338, 181] width 318 height 26
type input "[GEOGRAPHIC_DATA], Dr"
click at [294, 250] on input "text" at bounding box center [338, 245] width 318 height 26
type input "[GEOGRAPHIC_DATA][PERSON_NAME]"
click at [577, 240] on input "text" at bounding box center [591, 245] width 150 height 26
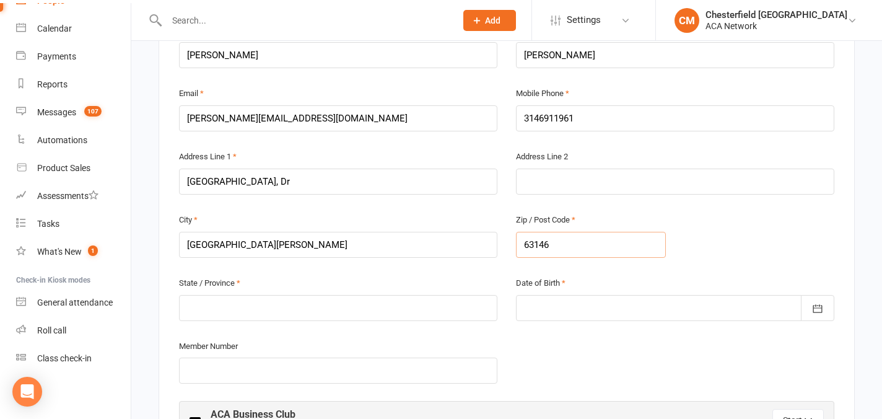
type input "63146"
click at [261, 309] on input "text" at bounding box center [338, 308] width 318 height 26
type input "MO"
click at [543, 307] on div at bounding box center [675, 308] width 318 height 26
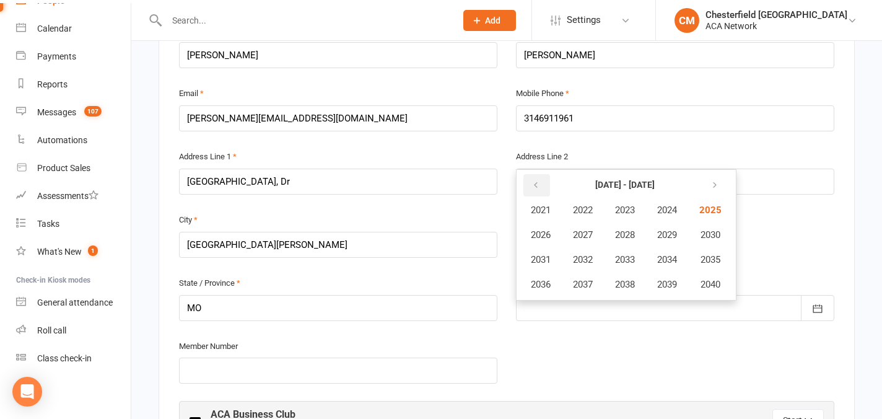
click at [539, 183] on icon "button" at bounding box center [535, 185] width 9 height 10
click at [580, 212] on span "1982" at bounding box center [583, 209] width 20 height 11
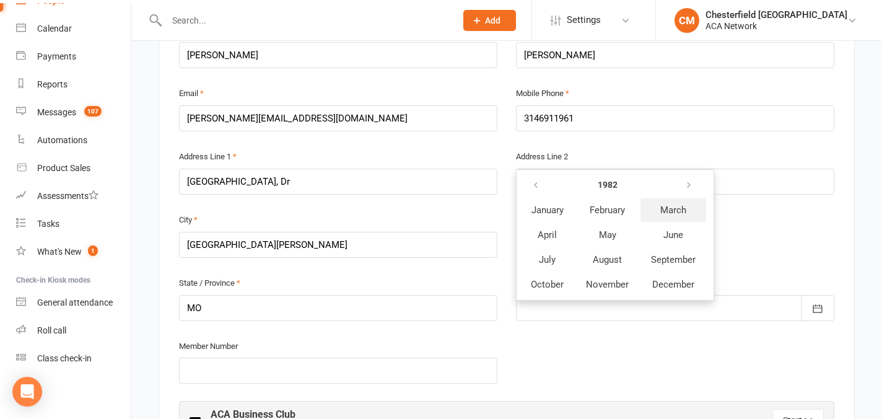
click at [671, 213] on span "March" at bounding box center [673, 209] width 26 height 11
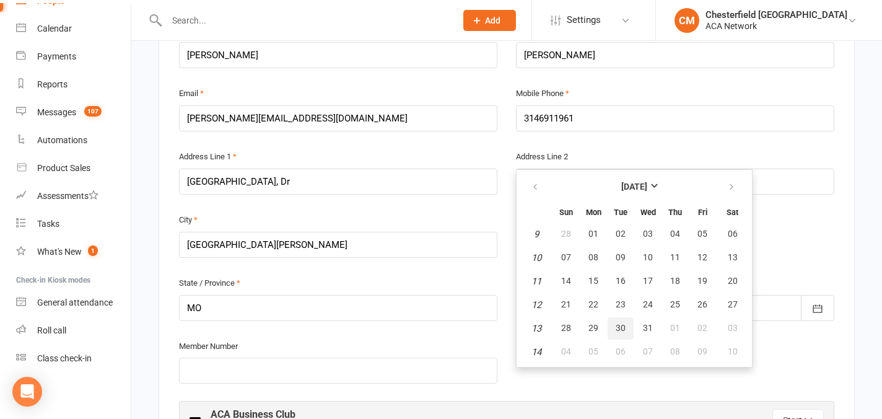
click at [617, 325] on span "30" at bounding box center [621, 328] width 10 height 10
type input "[DATE]"
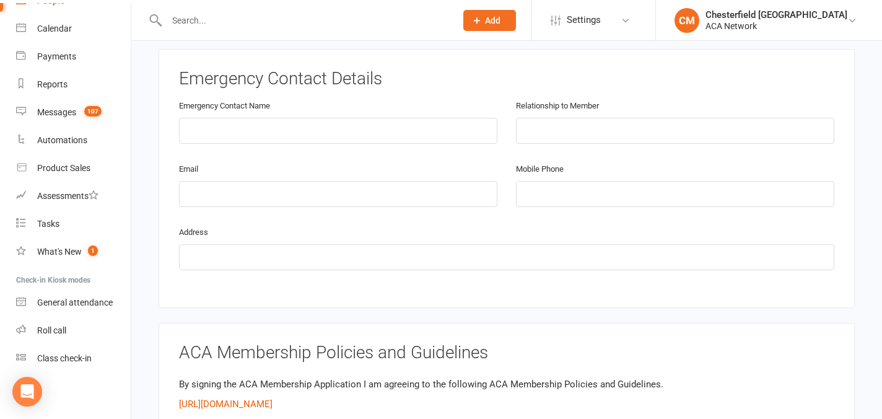
scroll to position [768, 0]
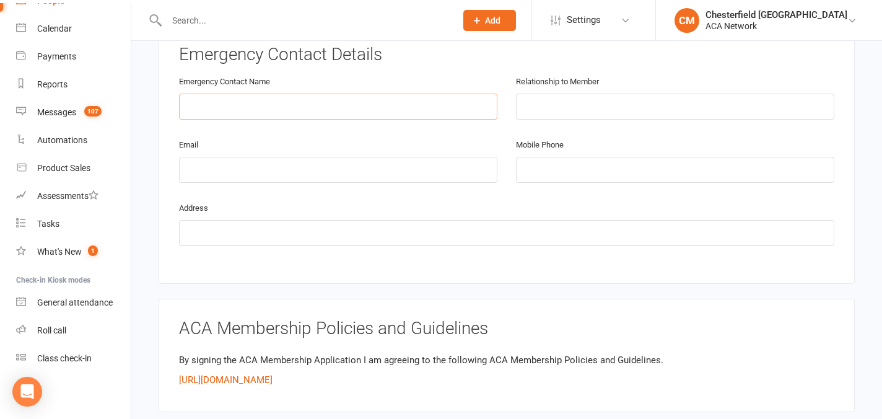
click at [379, 100] on input "text" at bounding box center [338, 107] width 318 height 26
type input "[PERSON_NAME]"
click at [321, 176] on input "email" at bounding box center [338, 170] width 318 height 26
click at [542, 98] on input "text" at bounding box center [675, 107] width 318 height 26
type input "wife"
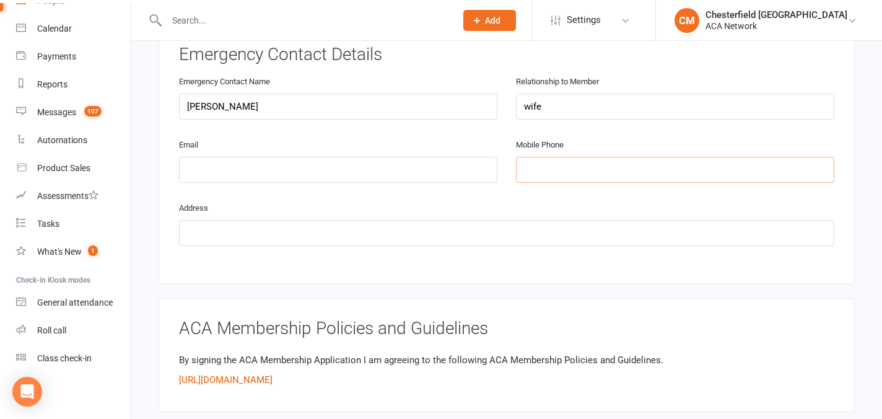
click at [538, 163] on input "tel" at bounding box center [675, 170] width 318 height 26
type input "[PHONE_NUMBER]"
click at [245, 237] on input "text" at bounding box center [506, 233] width 655 height 26
type input "[STREET_ADDRESS]"
click at [224, 176] on input "email" at bounding box center [338, 170] width 318 height 26
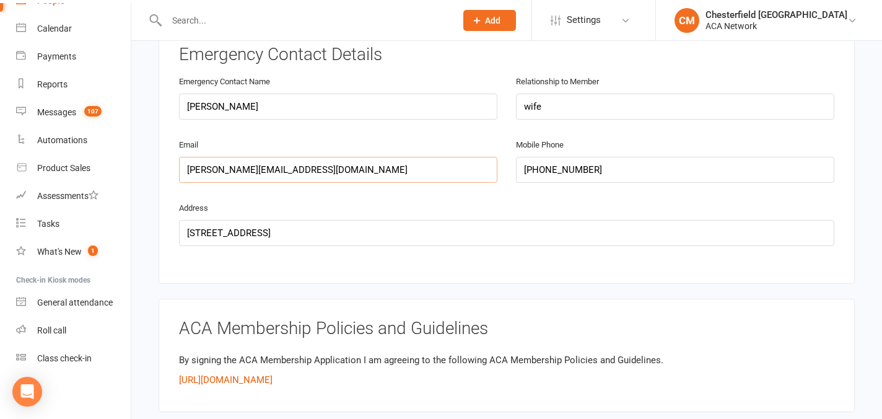
type input "[PERSON_NAME][EMAIL_ADDRESS][DOMAIN_NAME]"
click at [531, 106] on input "wife" at bounding box center [675, 107] width 318 height 26
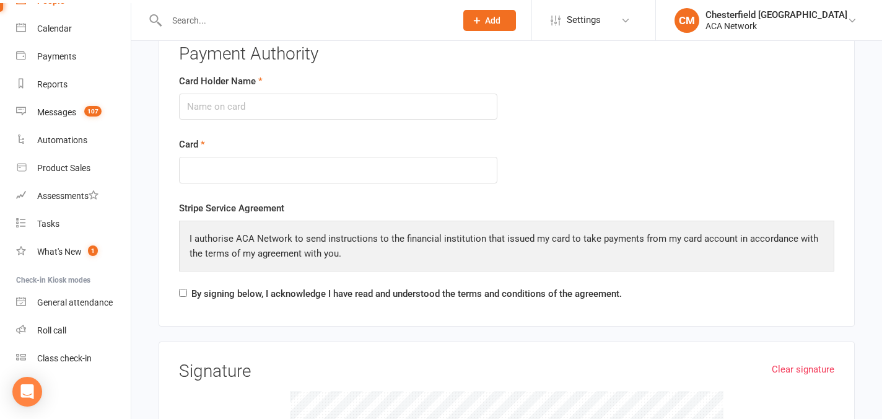
scroll to position [1743, 0]
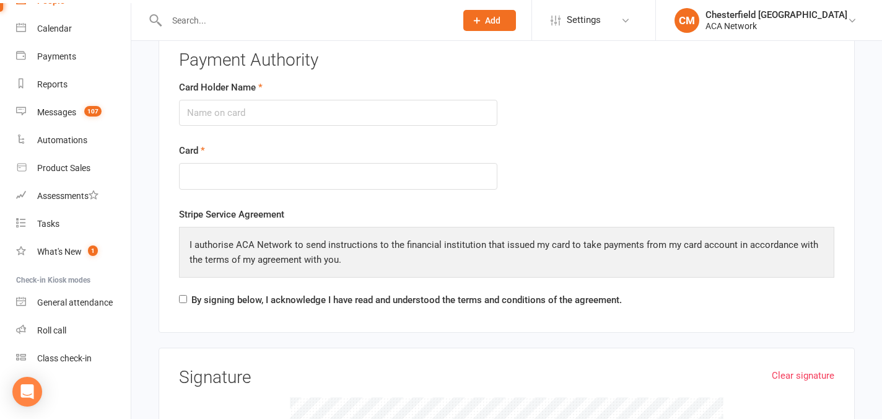
type input "Wife"
click at [263, 103] on input "Card Holder Name" at bounding box center [338, 113] width 318 height 26
type input "[PERSON_NAME] [PERSON_NAME]"
click at [186, 295] on input "By signing below, I acknowledge I have read and understood the terms and condit…" at bounding box center [183, 299] width 8 height 8
checkbox input "true"
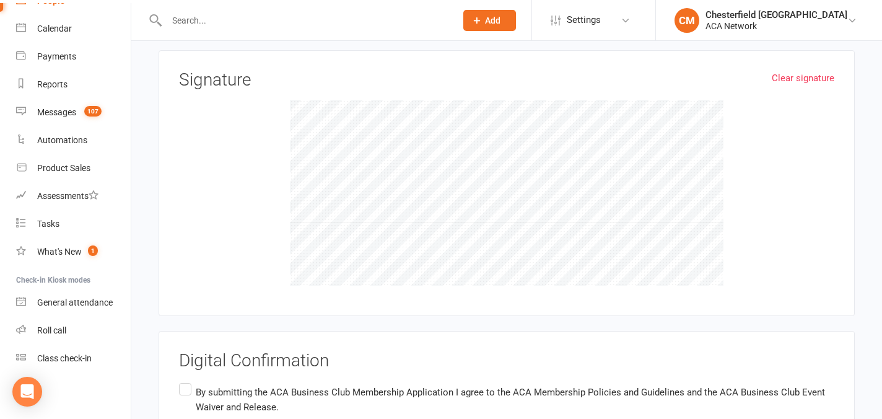
scroll to position [2153, 0]
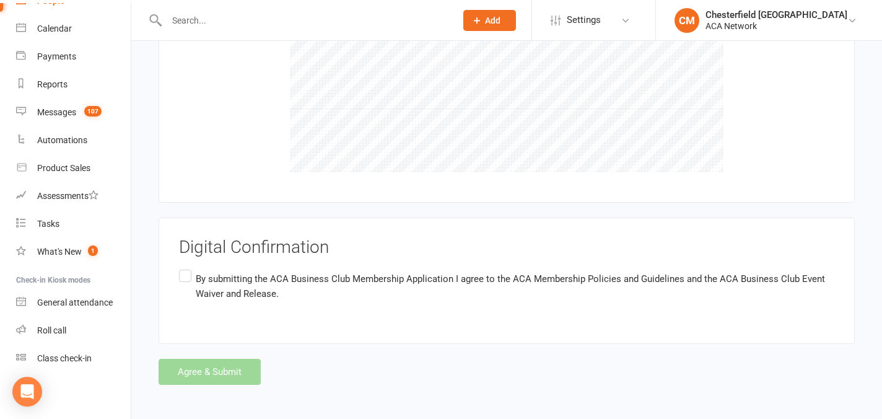
click at [185, 275] on label "By submitting the ACA Business Club Membership Application I agree to the ACA M…" at bounding box center [506, 286] width 655 height 39
click at [185, 267] on input "By submitting the ACA Business Club Membership Application I agree to the ACA M…" at bounding box center [183, 267] width 8 height 0
click at [185, 275] on label "By submitting the ACA Business Club Membership Application I agree to the ACA M…" at bounding box center [506, 286] width 655 height 39
click at [185, 267] on input "By submitting the ACA Business Club Membership Application I agree to the ACA M…" at bounding box center [183, 267] width 8 height 0
click at [185, 275] on label "By submitting the ACA Business Club Membership Application I agree to the ACA M…" at bounding box center [506, 286] width 655 height 39
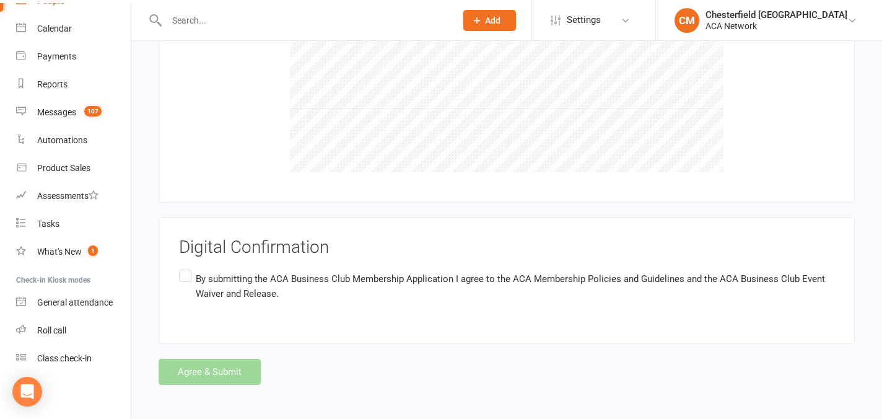
click at [185, 267] on input "By submitting the ACA Business Club Membership Application I agree to the ACA M…" at bounding box center [183, 267] width 8 height 0
click at [219, 367] on button "Agree & Submit" at bounding box center [210, 372] width 102 height 26
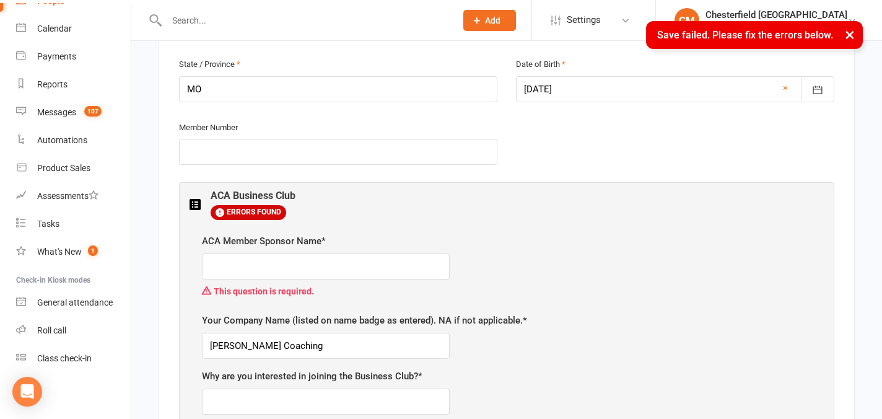
scroll to position [510, 0]
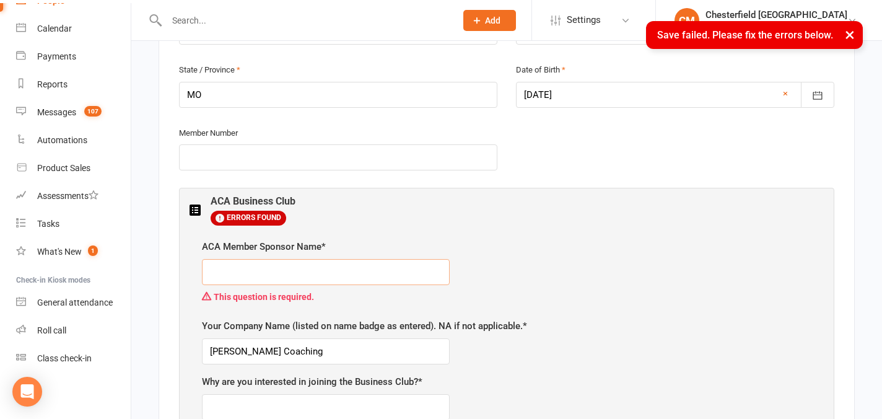
click at [287, 279] on input "text" at bounding box center [326, 272] width 248 height 26
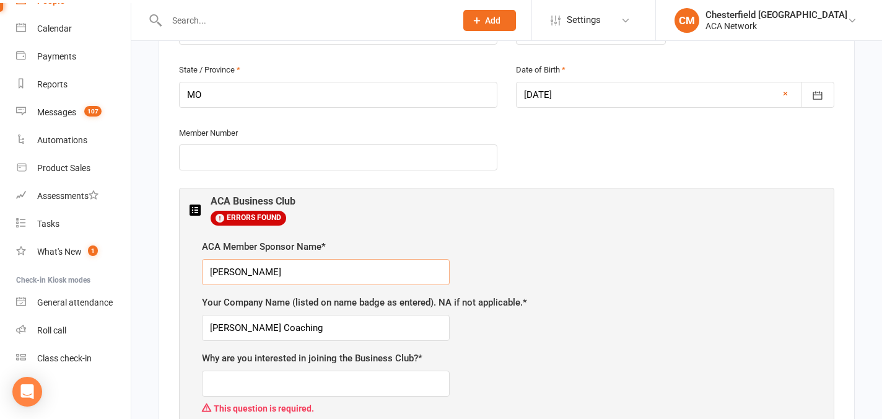
type input "[PERSON_NAME]"
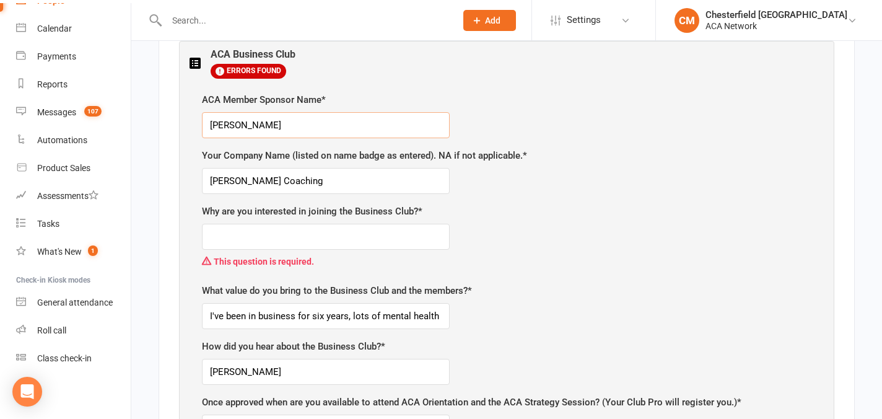
scroll to position [664, 0]
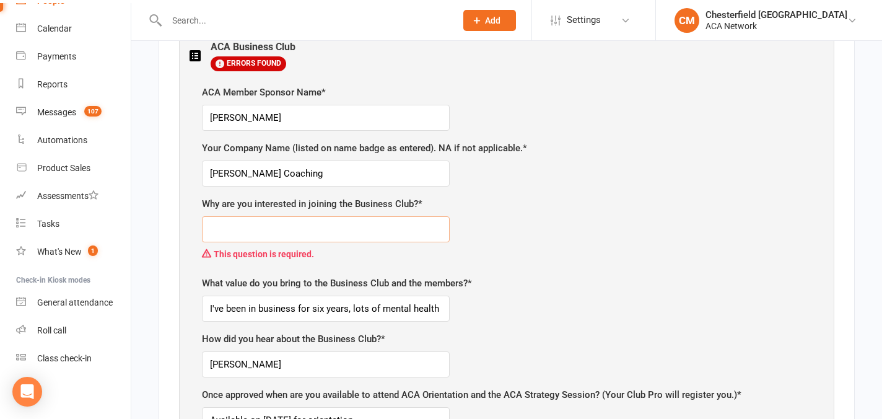
click at [347, 225] on input "text" at bounding box center [326, 229] width 248 height 26
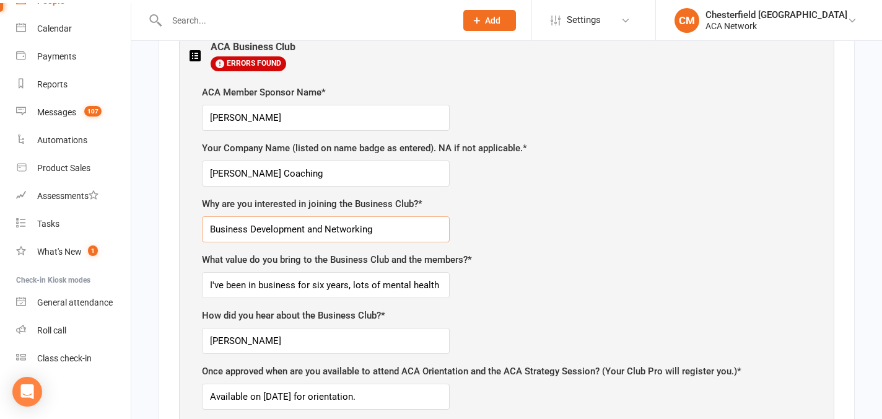
type input "Business Development and Networking"
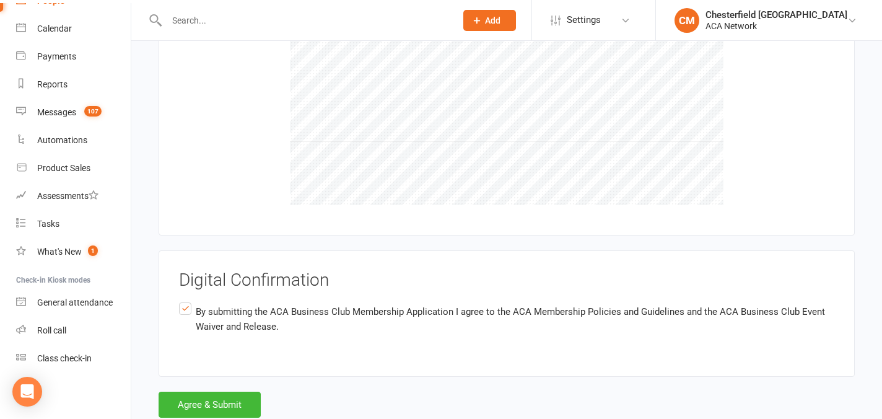
scroll to position [2539, 0]
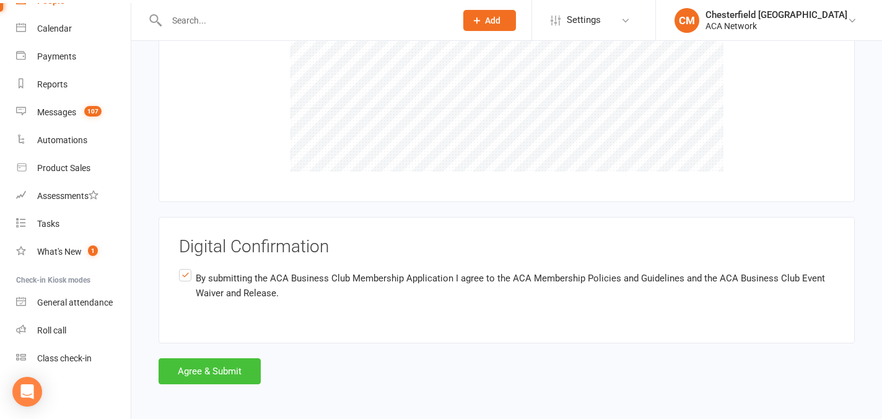
click at [204, 365] on button "Agree & Submit" at bounding box center [210, 371] width 102 height 26
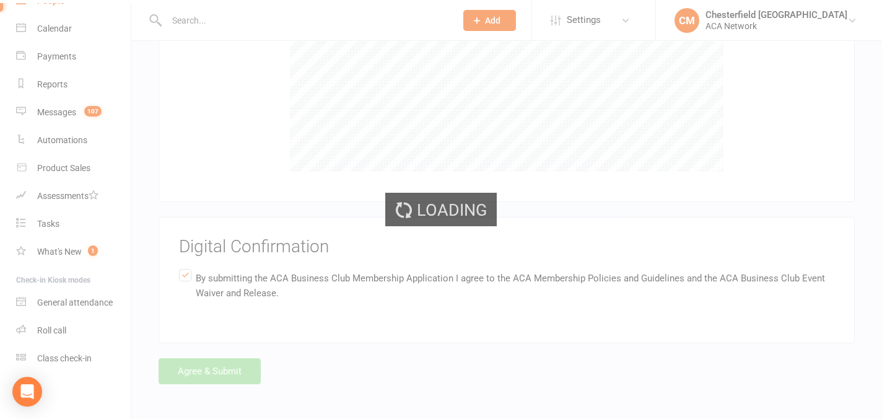
scroll to position [0, 0]
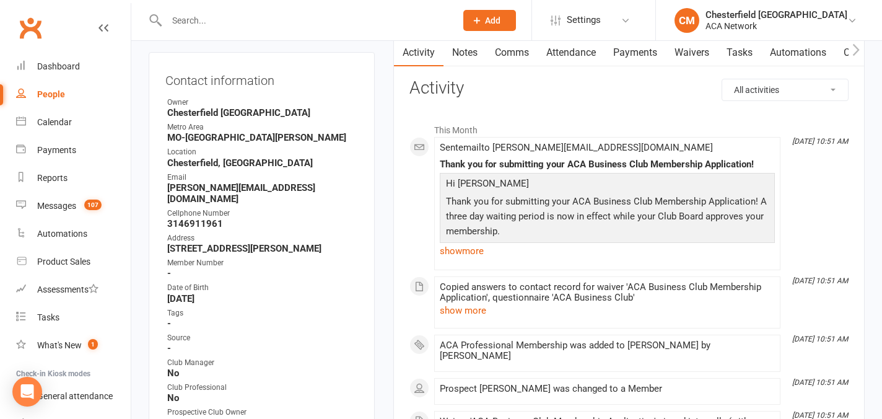
scroll to position [124, 0]
